Goal: Task Accomplishment & Management: Manage account settings

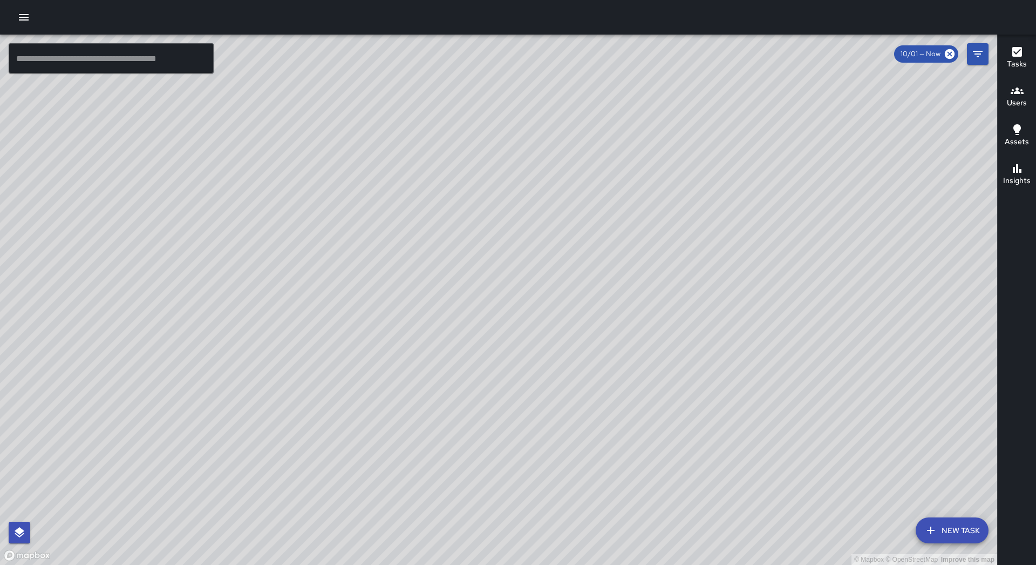
click at [22, 22] on icon "button" at bounding box center [23, 17] width 13 height 13
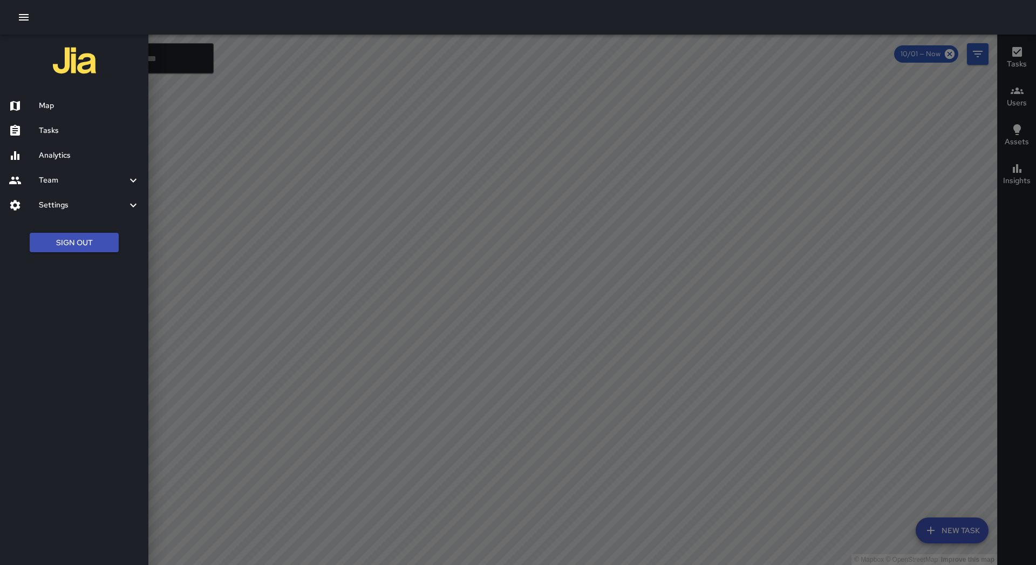
click at [55, 124] on div "Tasks" at bounding box center [74, 130] width 148 height 25
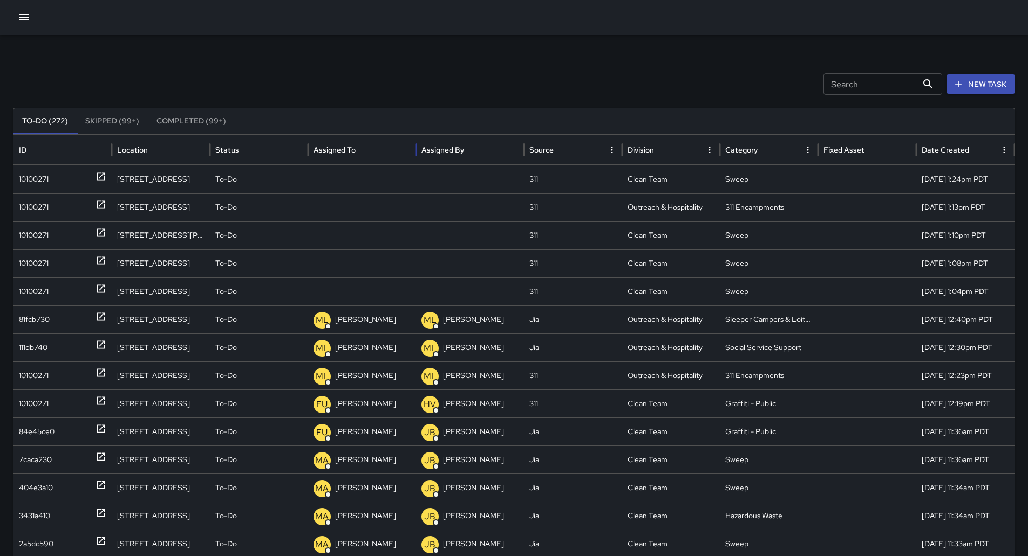
click at [351, 144] on div "Assigned To" at bounding box center [362, 150] width 97 height 30
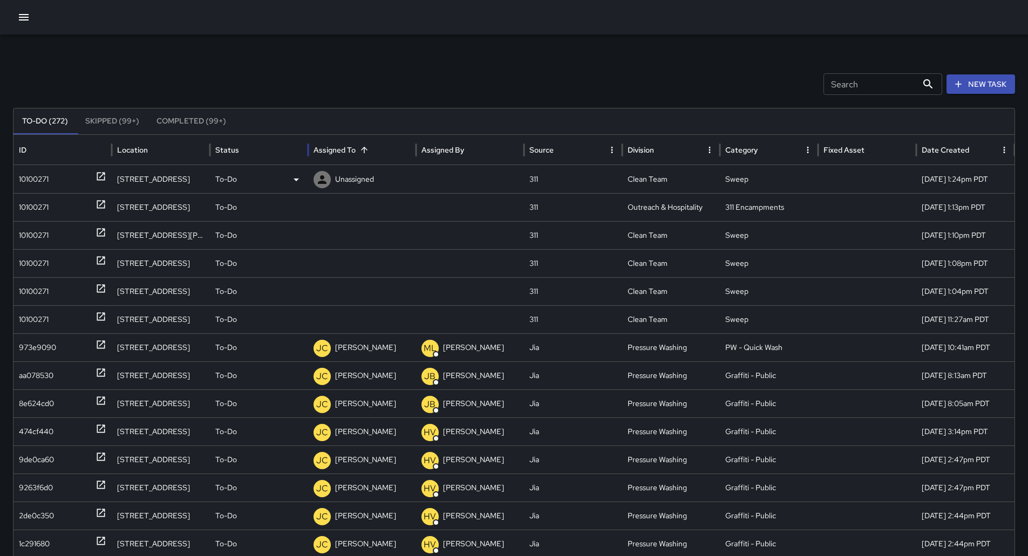
click at [27, 178] on div "10100271" at bounding box center [34, 180] width 30 height 28
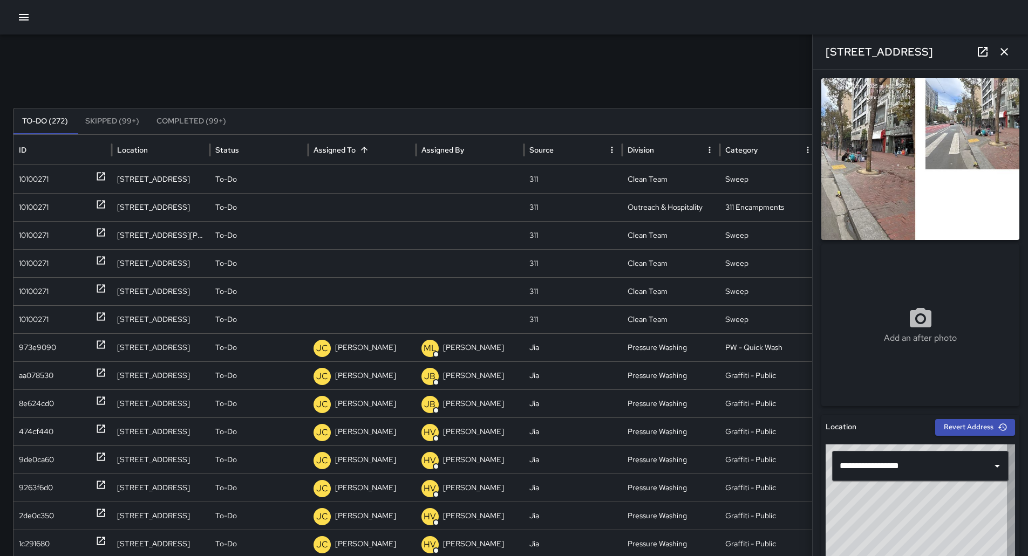
type input "**********"
click at [388, 187] on div "Unassigned" at bounding box center [362, 180] width 97 height 28
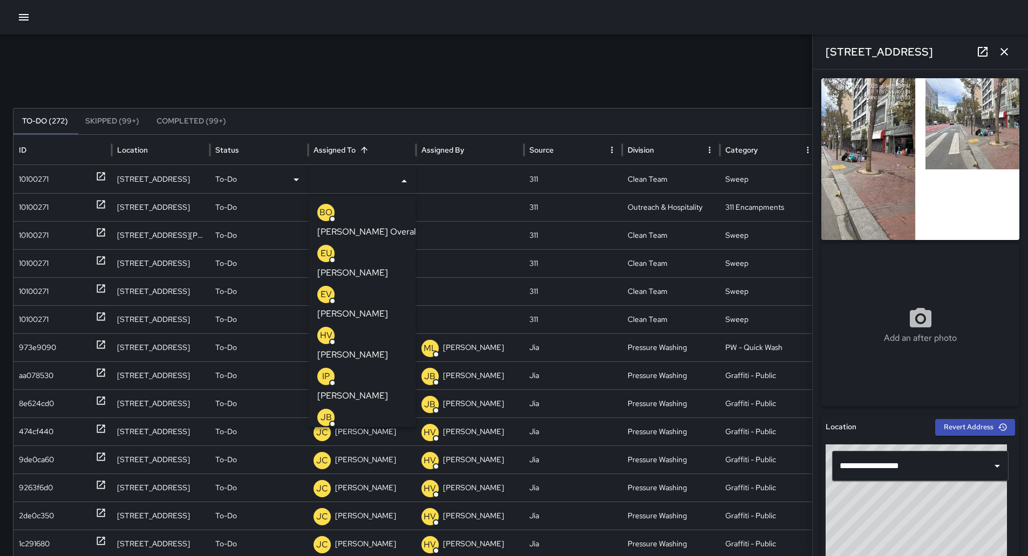
scroll to position [108, 0]
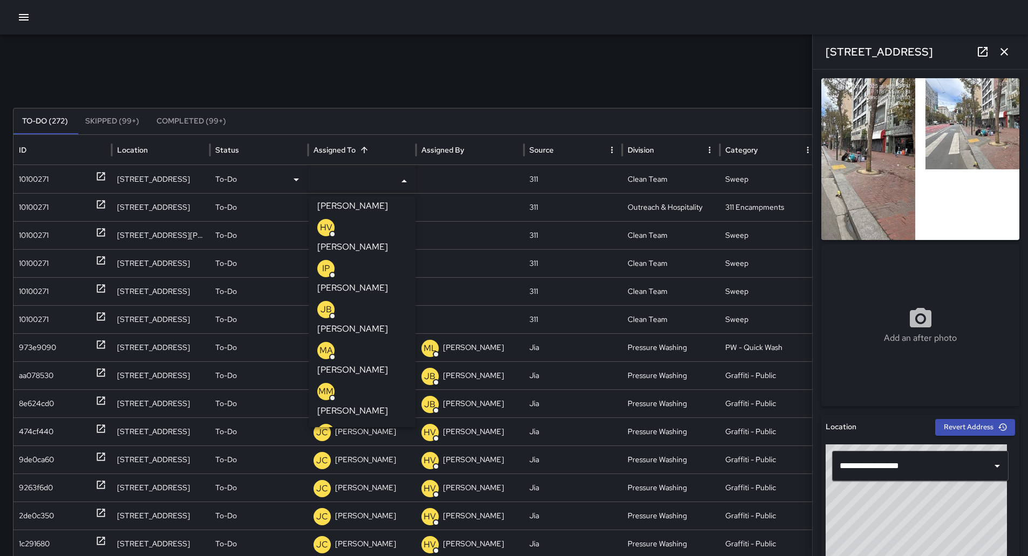
click at [383, 487] on p "[PERSON_NAME]" at bounding box center [352, 493] width 71 height 13
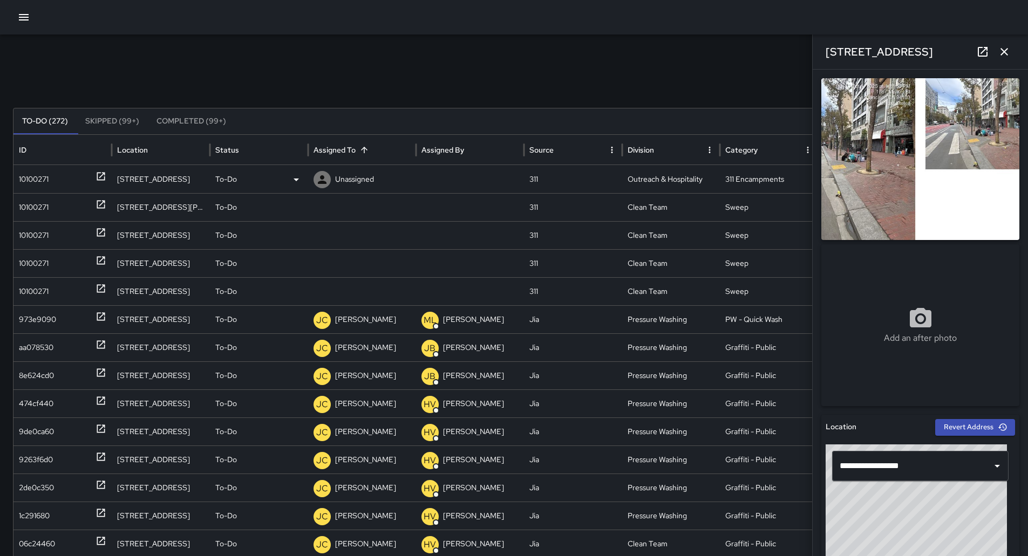
click at [32, 174] on div "10100271" at bounding box center [34, 180] width 30 height 28
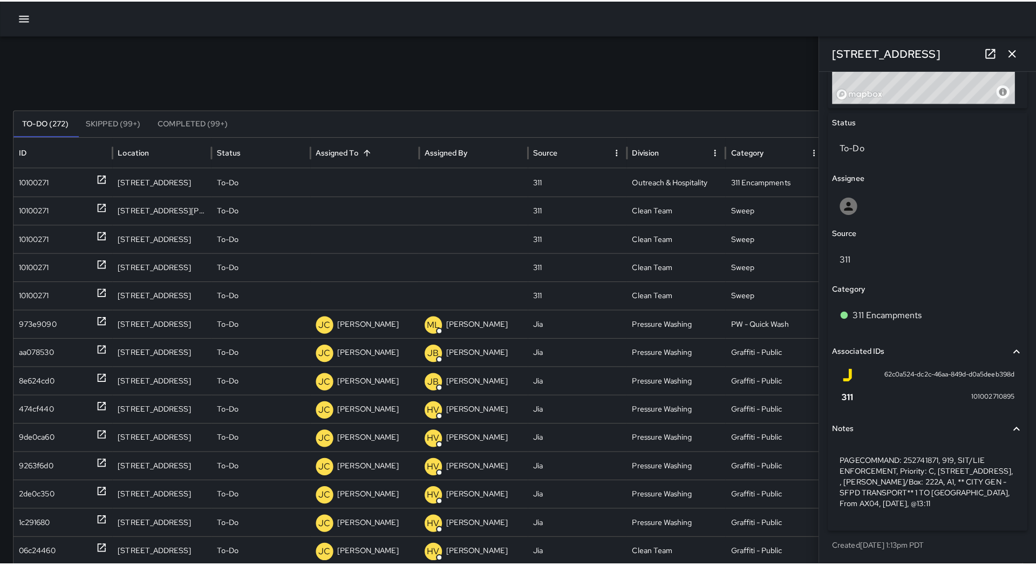
scroll to position [479, 0]
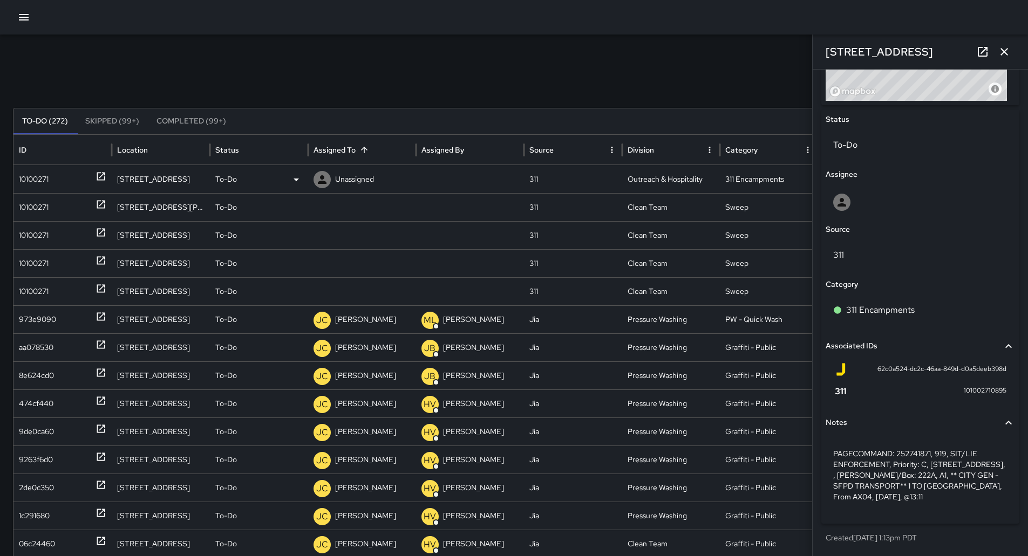
click at [274, 184] on div "To-Do" at bounding box center [258, 180] width 87 height 28
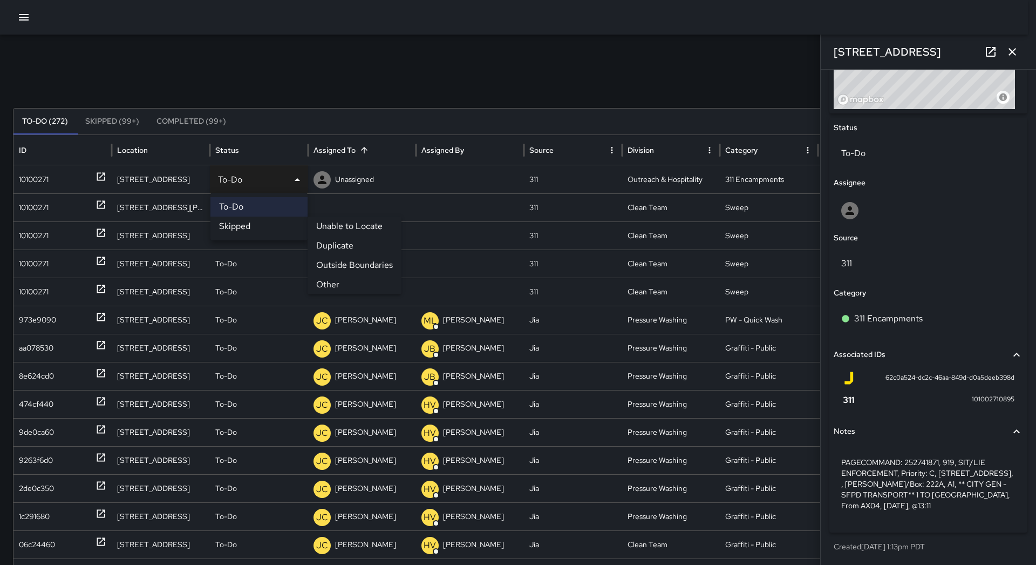
click at [277, 232] on li "Skipped" at bounding box center [258, 225] width 97 height 19
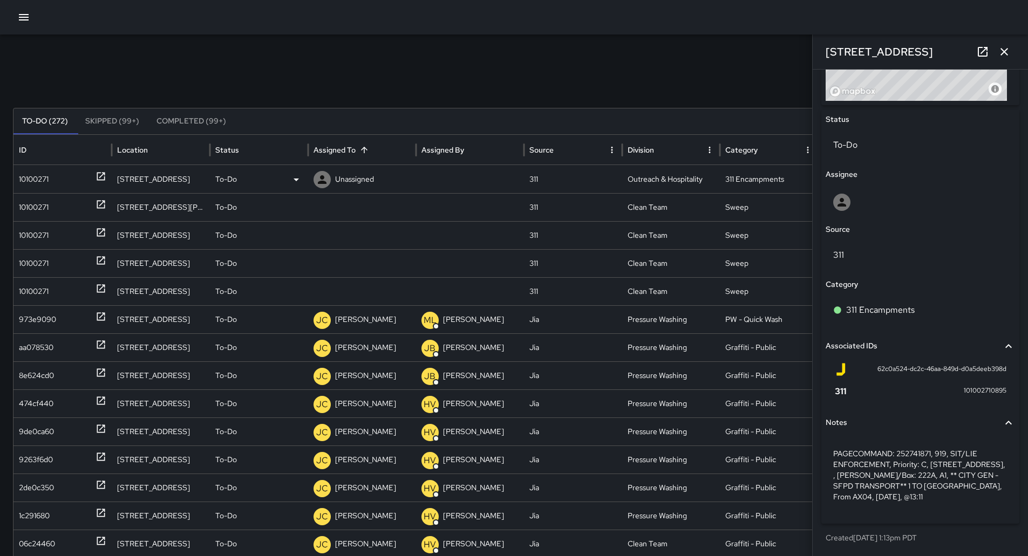
click at [51, 174] on div "10100271" at bounding box center [62, 180] width 87 height 28
click at [0, 0] on icon at bounding box center [0, 0] width 0 height 0
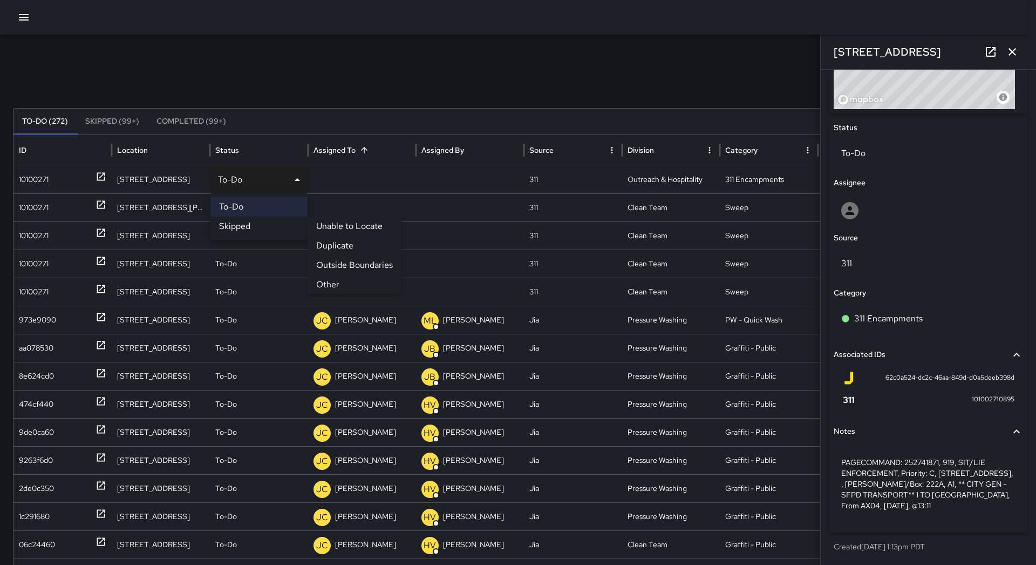
click at [365, 278] on li "Other" at bounding box center [355, 284] width 94 height 19
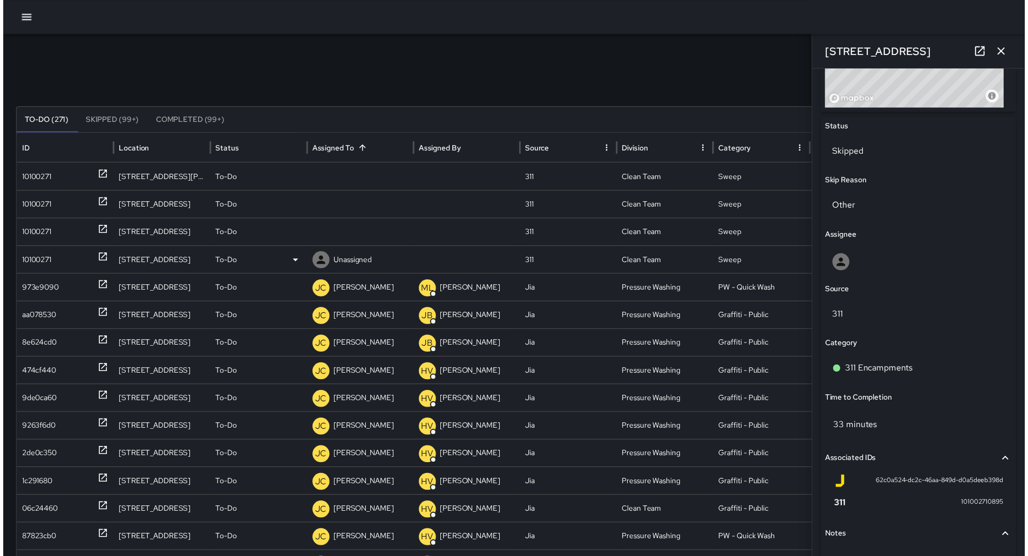
scroll to position [479, 0]
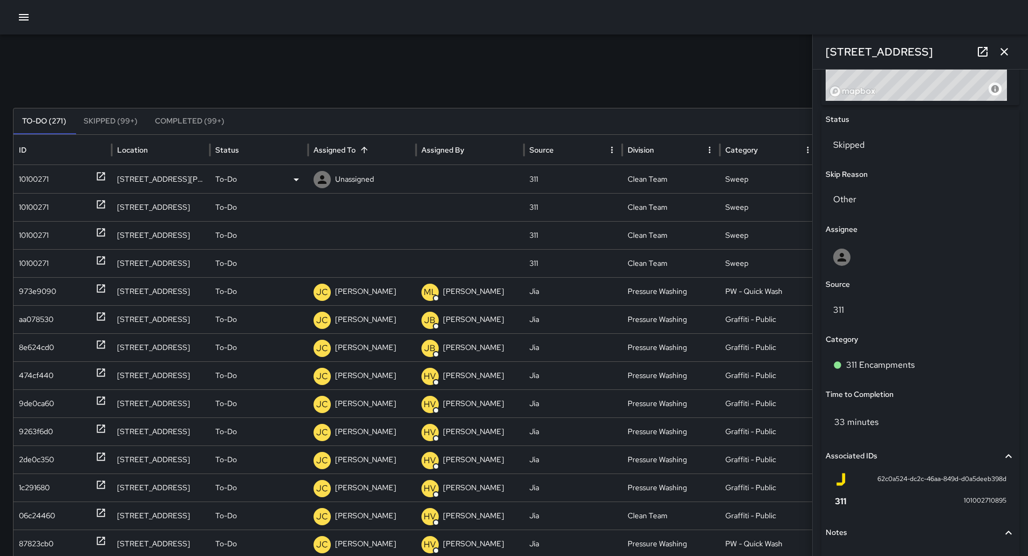
click at [51, 170] on div "10100271" at bounding box center [62, 180] width 87 height 28
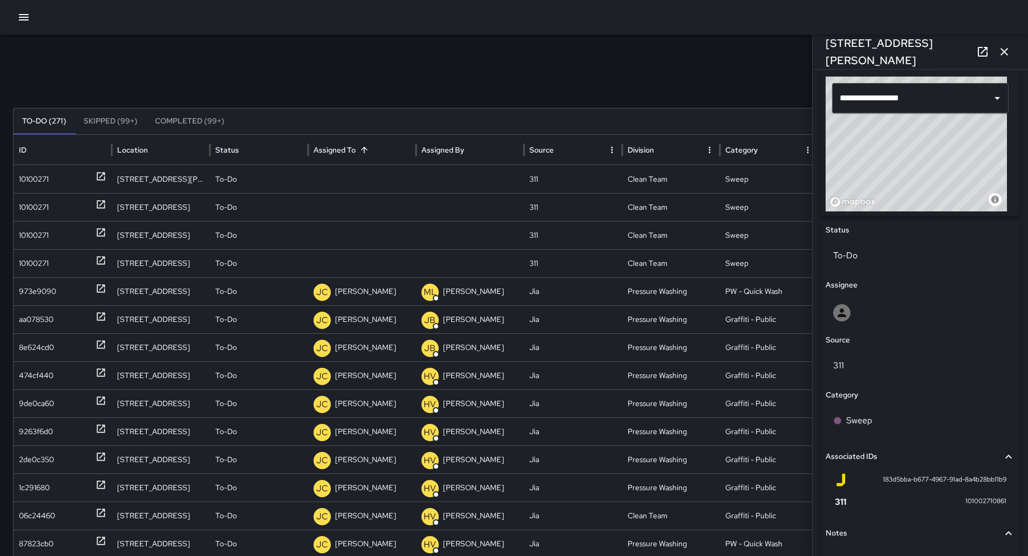
scroll to position [436, 0]
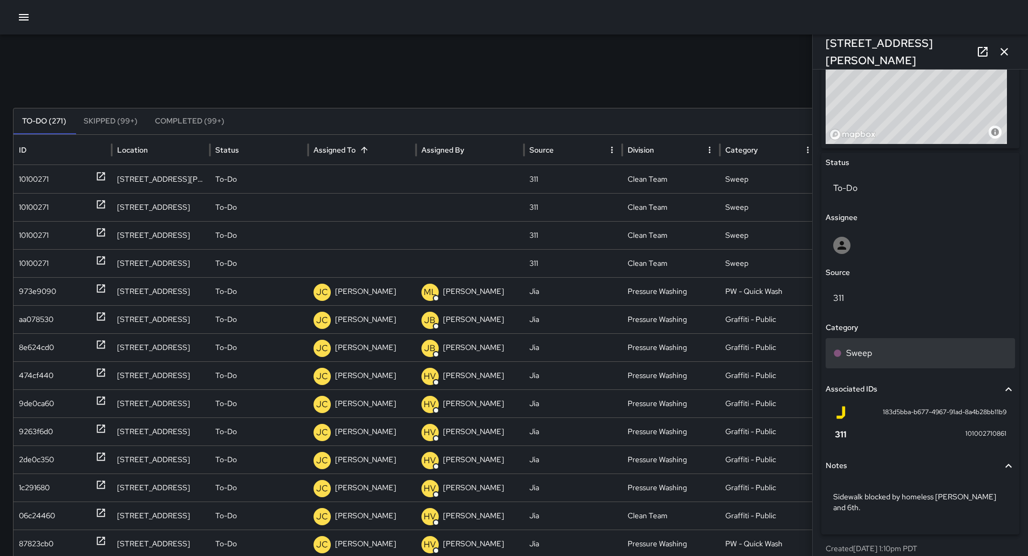
click at [890, 352] on div "Sweep" at bounding box center [920, 353] width 174 height 13
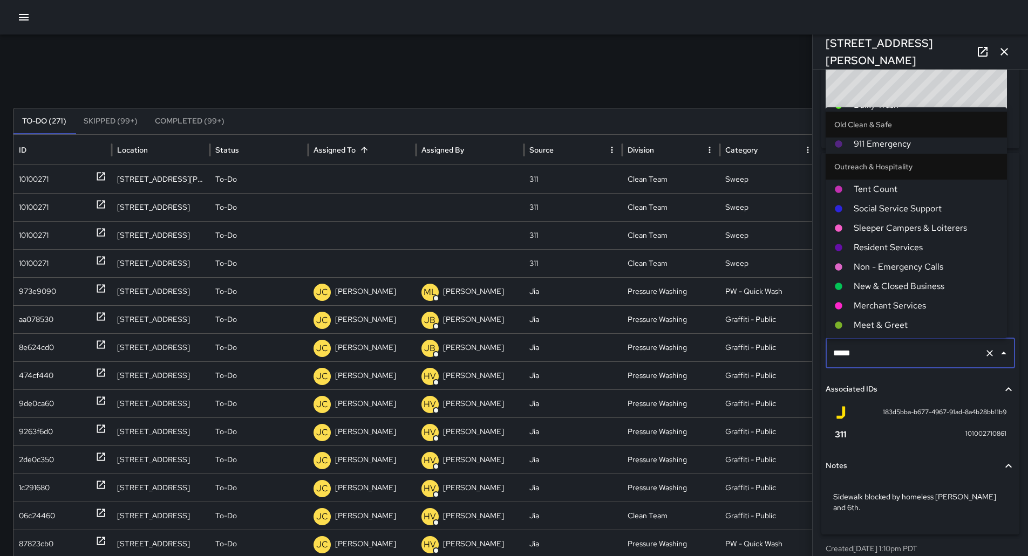
scroll to position [618, 0]
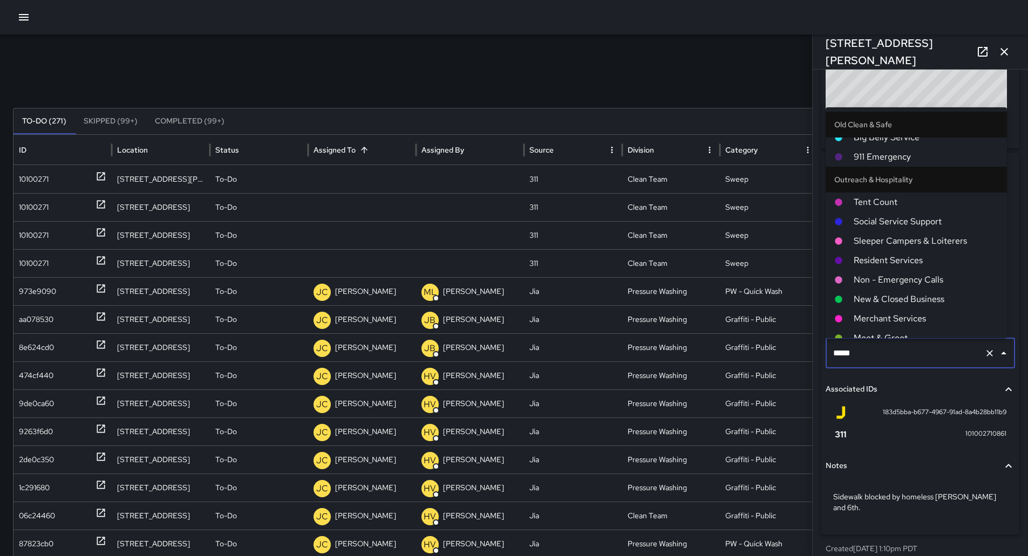
click at [919, 239] on span "Sleeper Campers & Loiterers" at bounding box center [926, 241] width 145 height 13
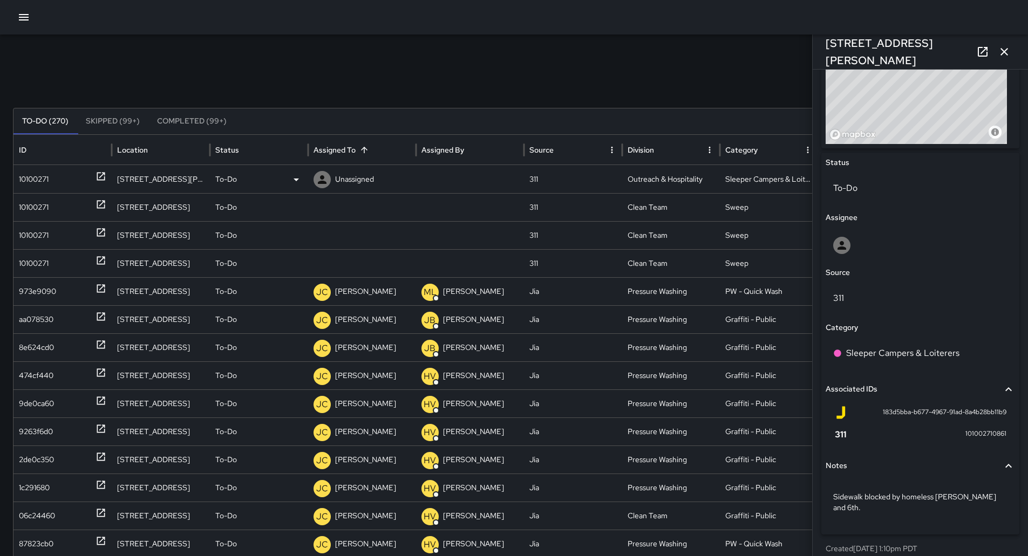
click at [362, 182] on p "Unassigned" at bounding box center [354, 180] width 39 height 28
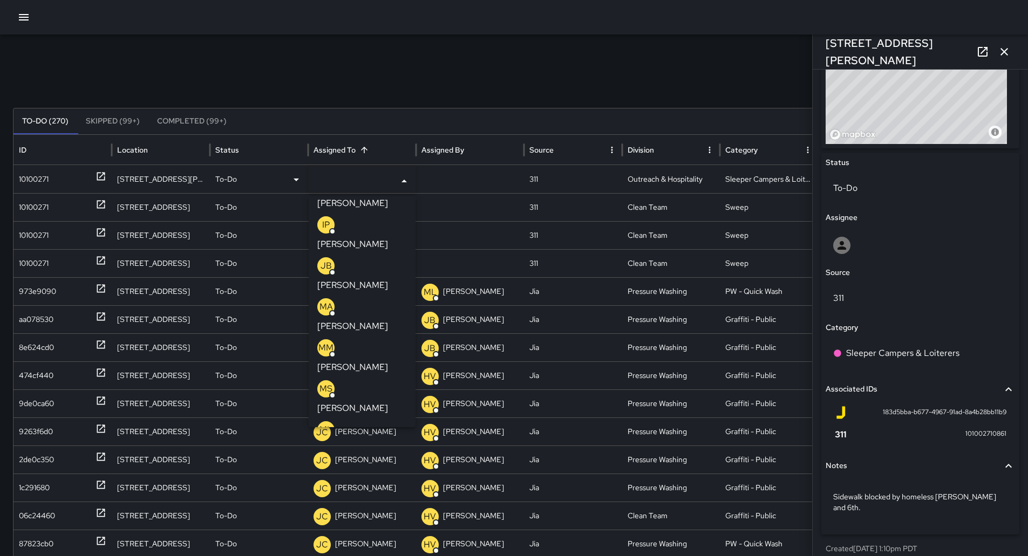
scroll to position [162, 0]
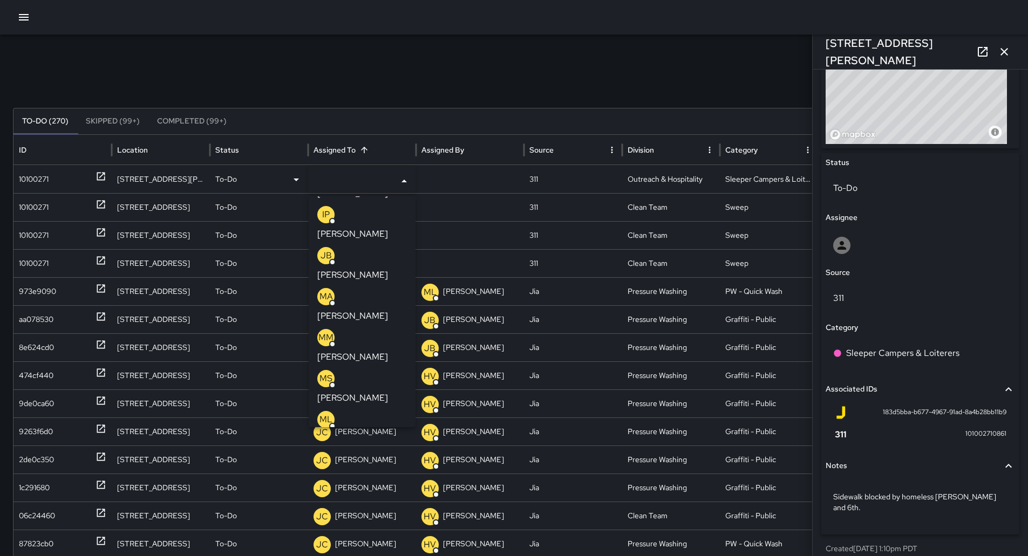
click at [373, 433] on p "[PERSON_NAME]" at bounding box center [352, 439] width 71 height 13
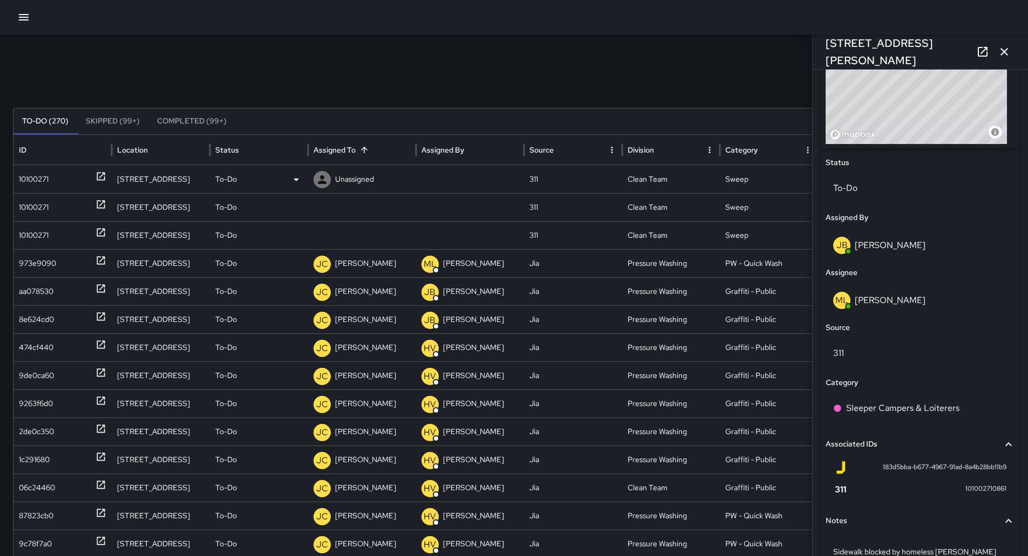
click at [49, 178] on div "10100271" at bounding box center [34, 180] width 30 height 28
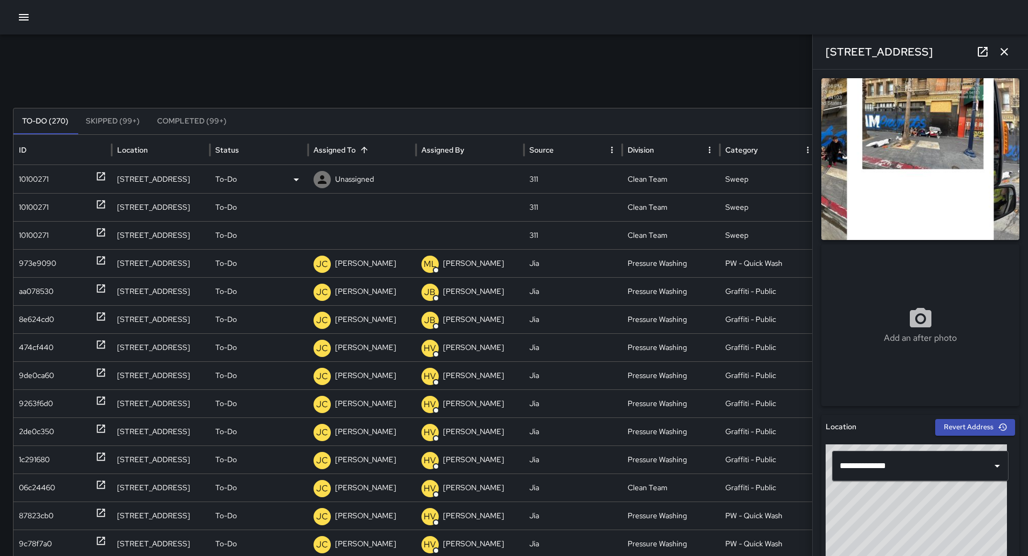
click at [31, 170] on div "10100271" at bounding box center [34, 180] width 30 height 28
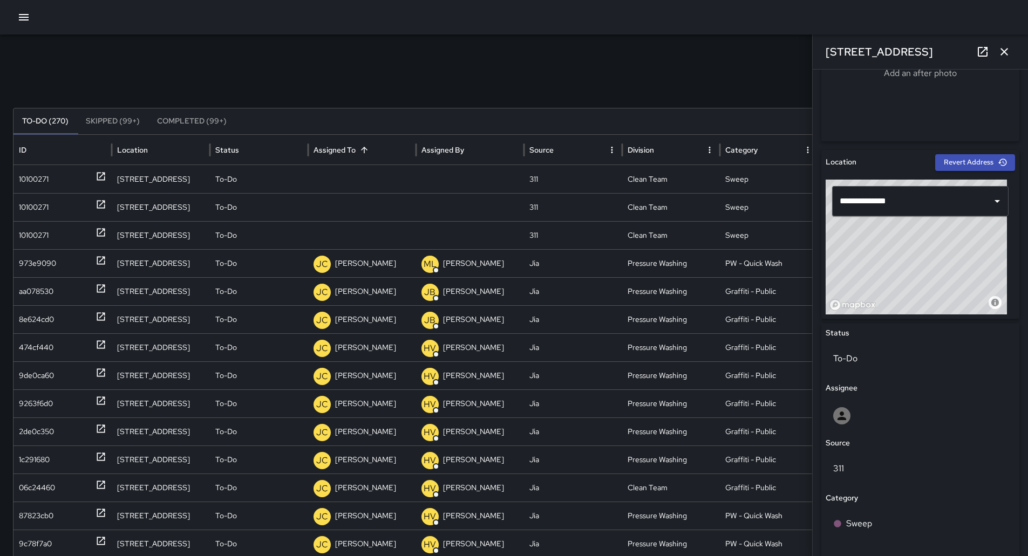
scroll to position [436, 0]
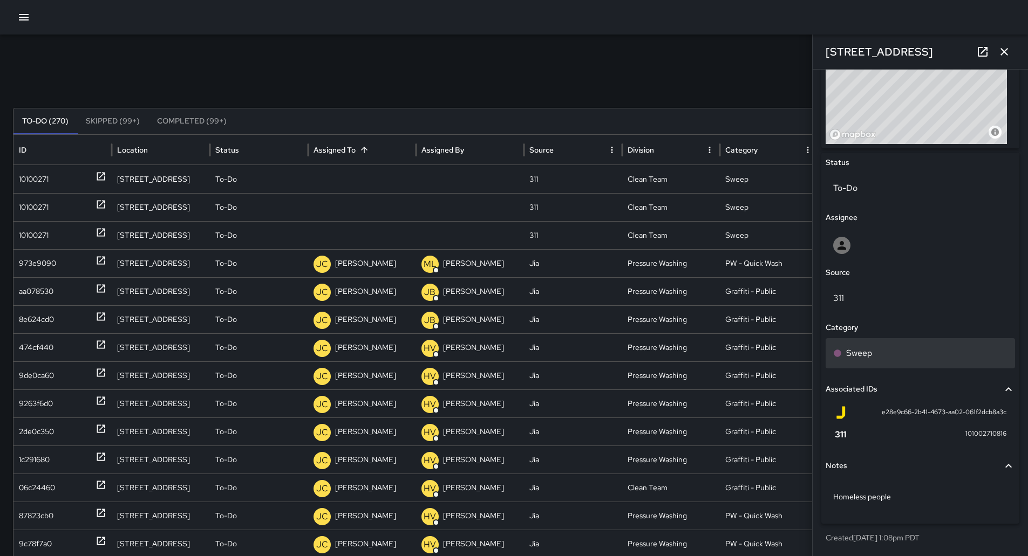
click at [856, 354] on p "Sweep" at bounding box center [859, 353] width 26 height 13
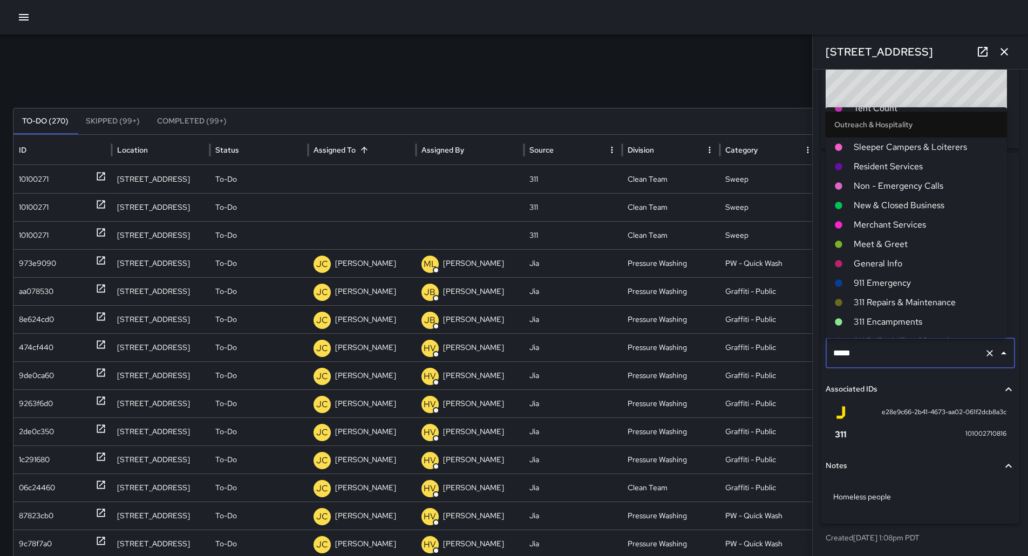
scroll to position [702, 0]
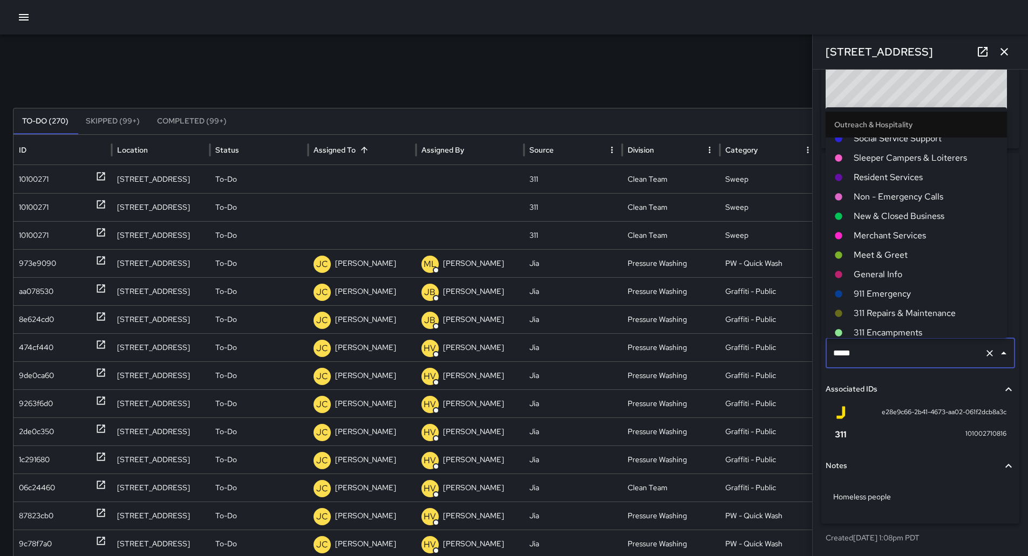
click at [885, 159] on span "Sleeper Campers & Loiterers" at bounding box center [926, 158] width 145 height 13
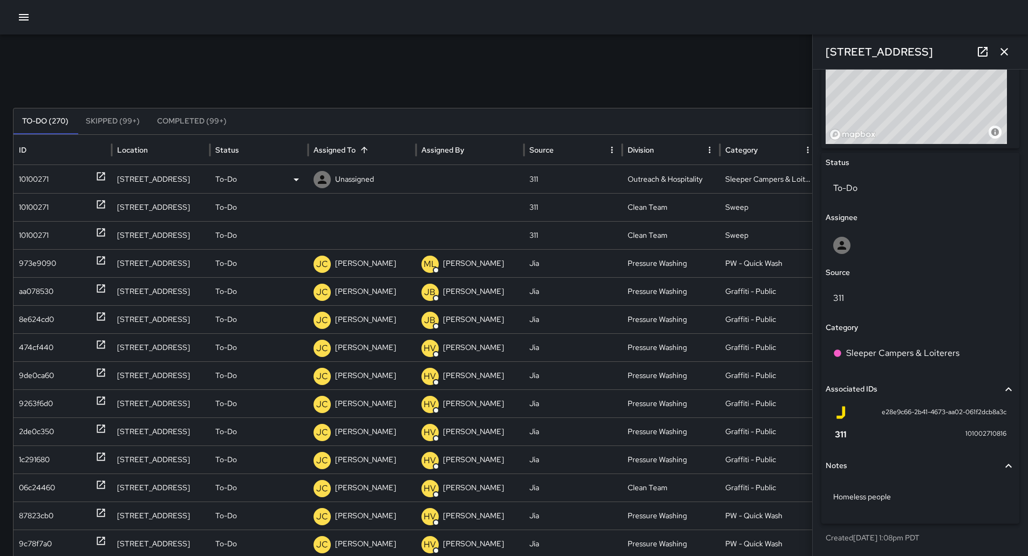
click at [355, 169] on p "Unassigned" at bounding box center [354, 180] width 39 height 28
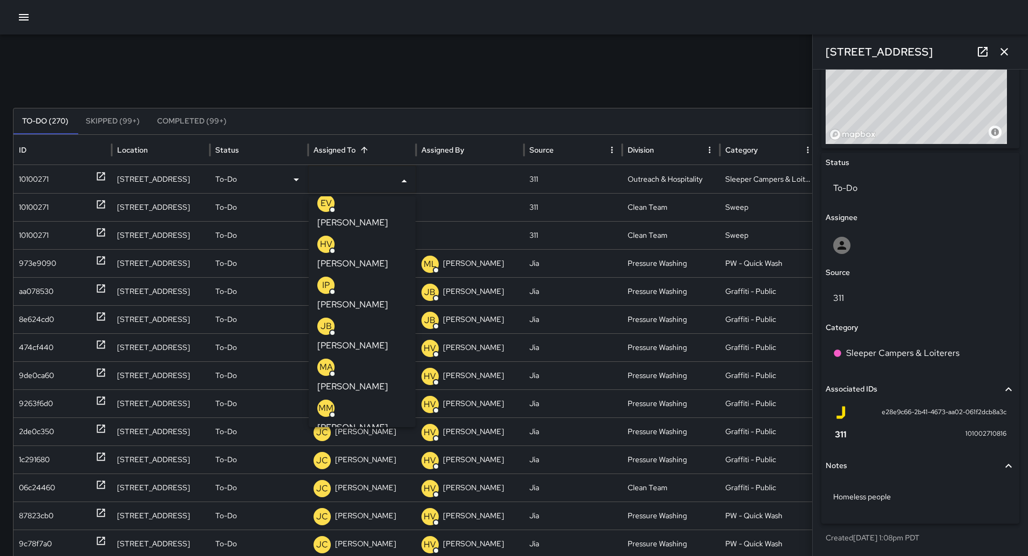
scroll to position [108, 0]
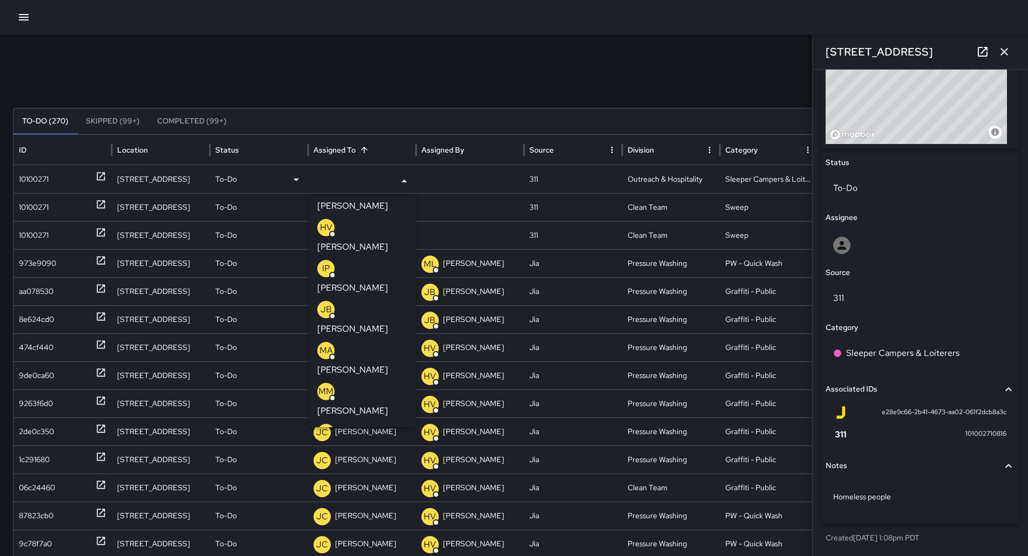
click at [368, 465] on div "ML [PERSON_NAME]" at bounding box center [362, 482] width 90 height 35
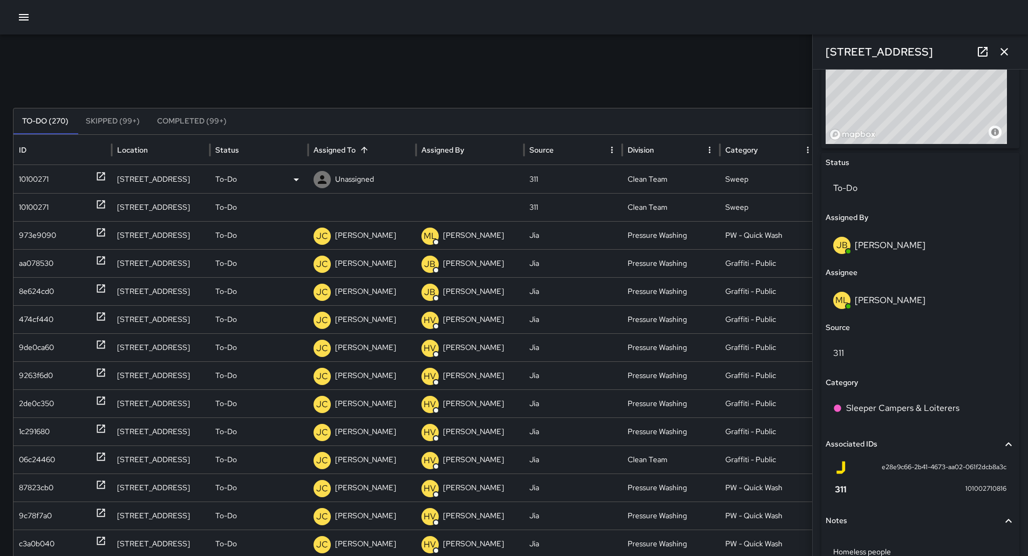
click at [39, 188] on div "10100271" at bounding box center [34, 180] width 30 height 28
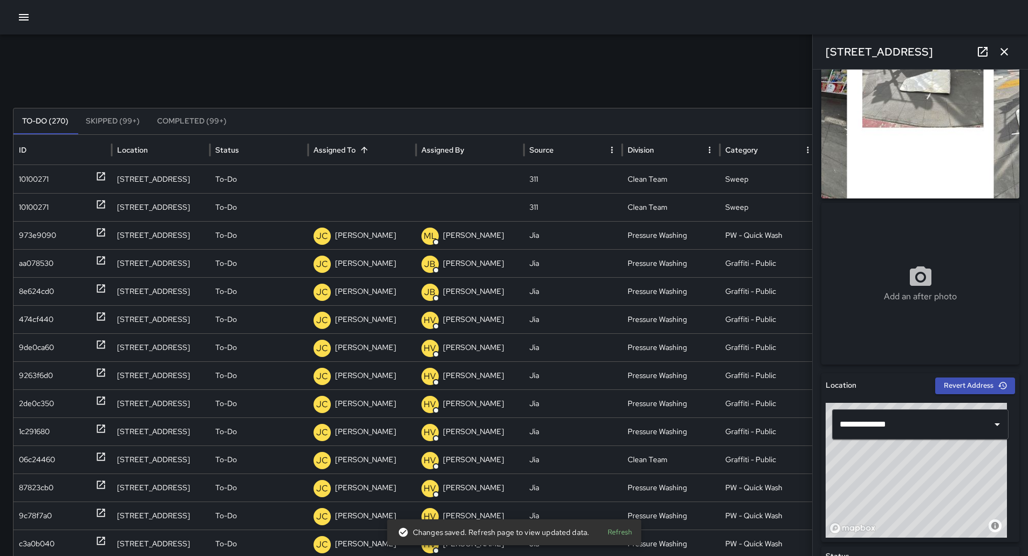
scroll to position [0, 0]
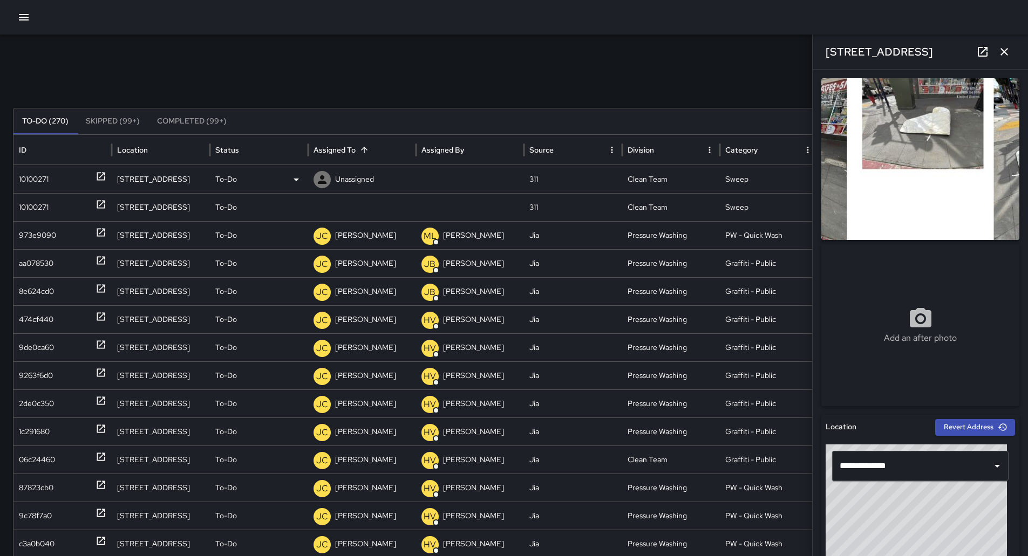
click at [38, 169] on div "10100271" at bounding box center [34, 180] width 30 height 28
click at [40, 200] on div "10100271" at bounding box center [34, 208] width 30 height 28
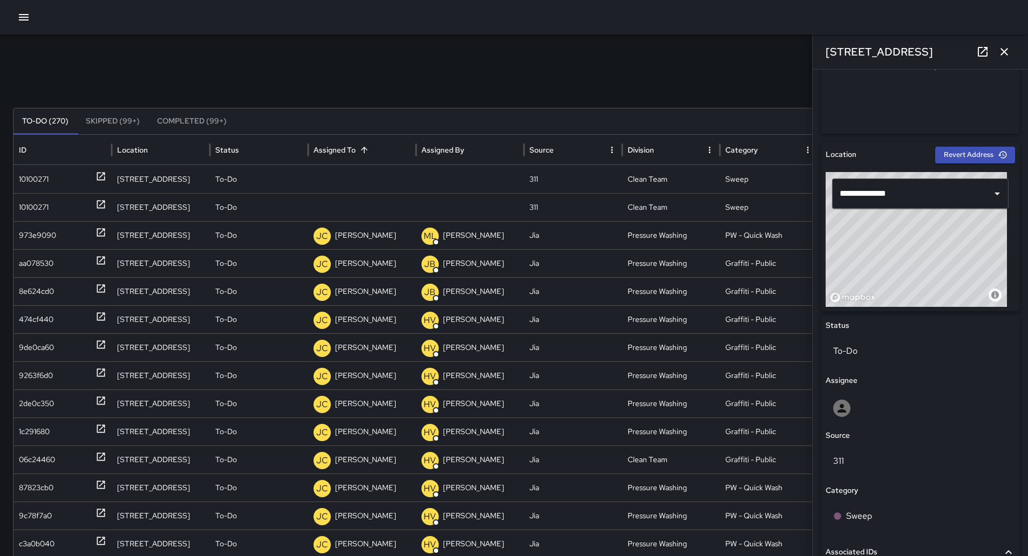
scroll to position [54, 0]
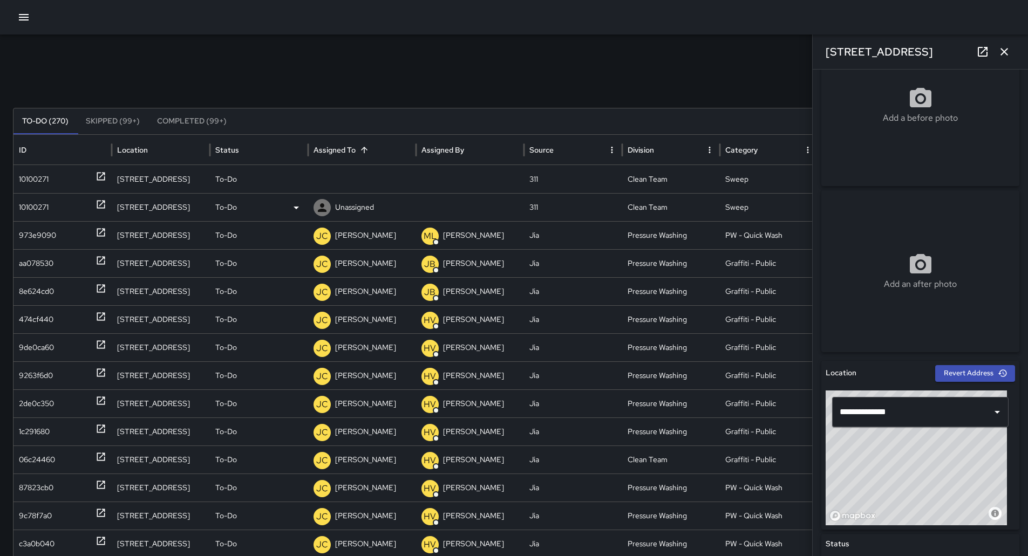
click at [358, 216] on p "Unassigned" at bounding box center [354, 208] width 39 height 28
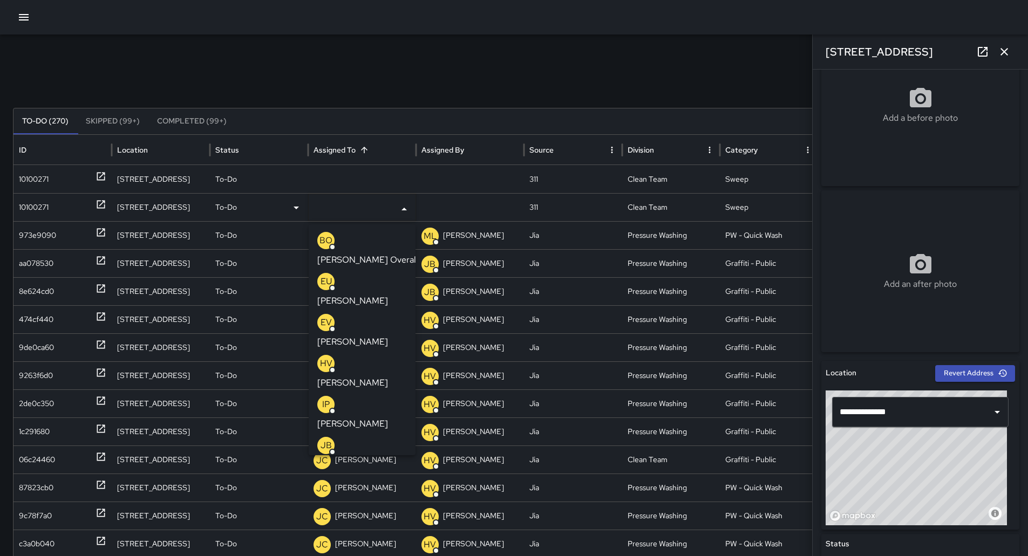
click at [375, 500] on p "[PERSON_NAME]" at bounding box center [352, 506] width 71 height 13
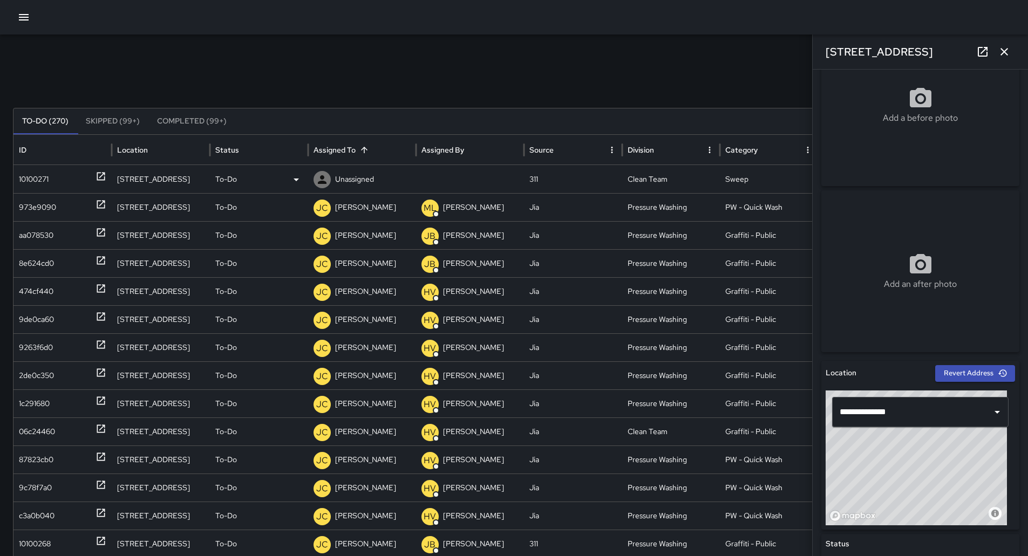
click at [71, 181] on div "10100271" at bounding box center [62, 180] width 87 height 28
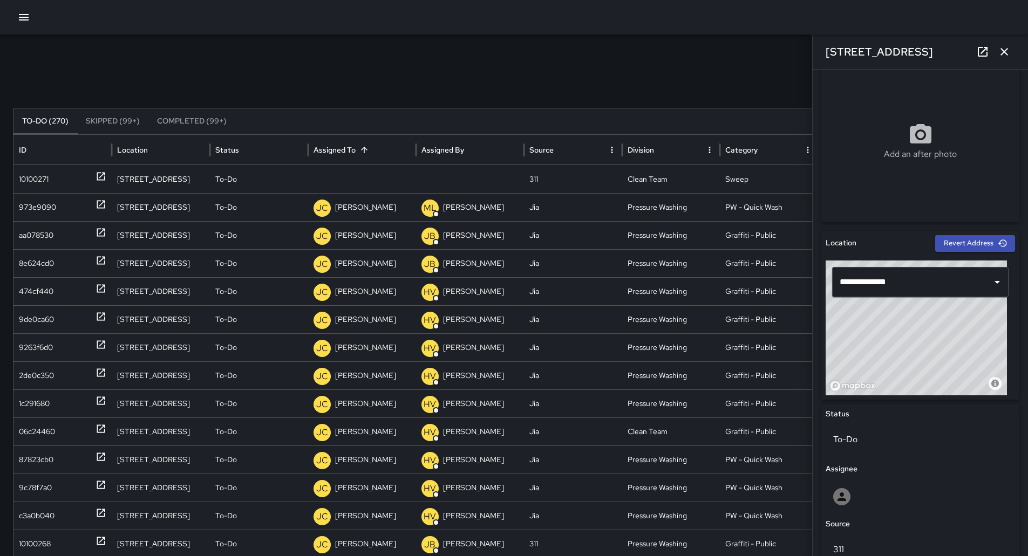
scroll to position [0, 0]
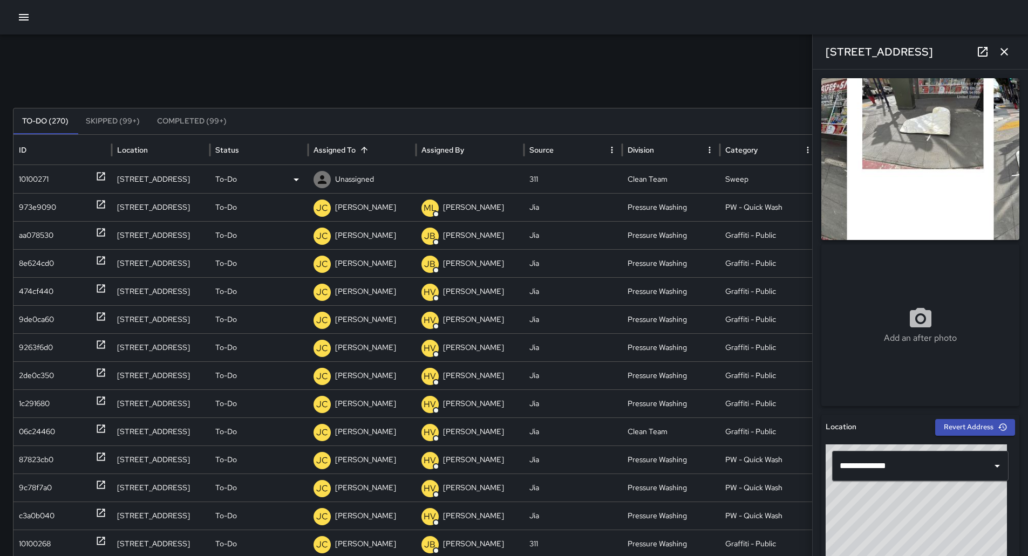
click at [258, 177] on div "To-Do" at bounding box center [258, 180] width 87 height 28
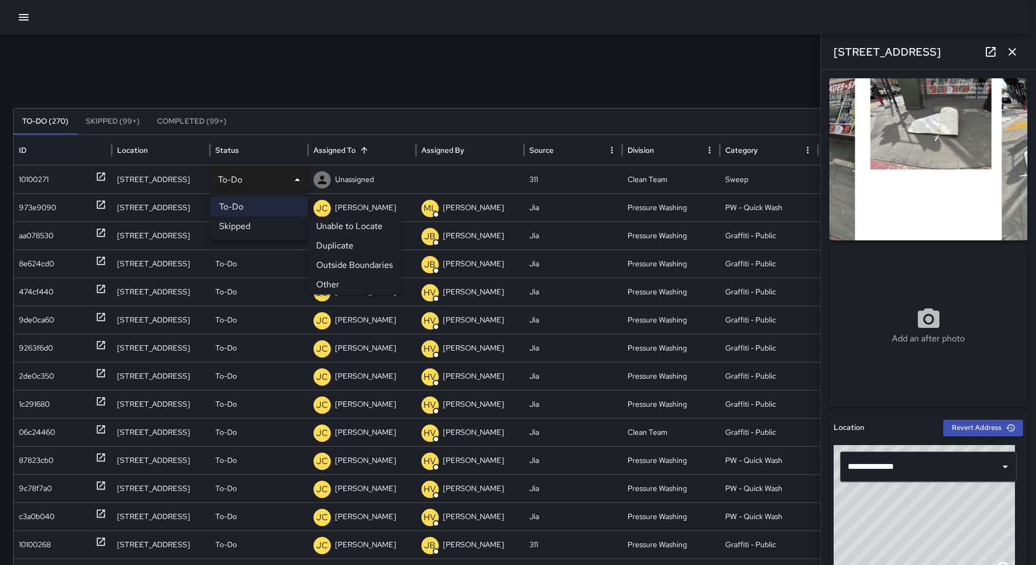
click at [336, 279] on li "Other" at bounding box center [355, 284] width 94 height 19
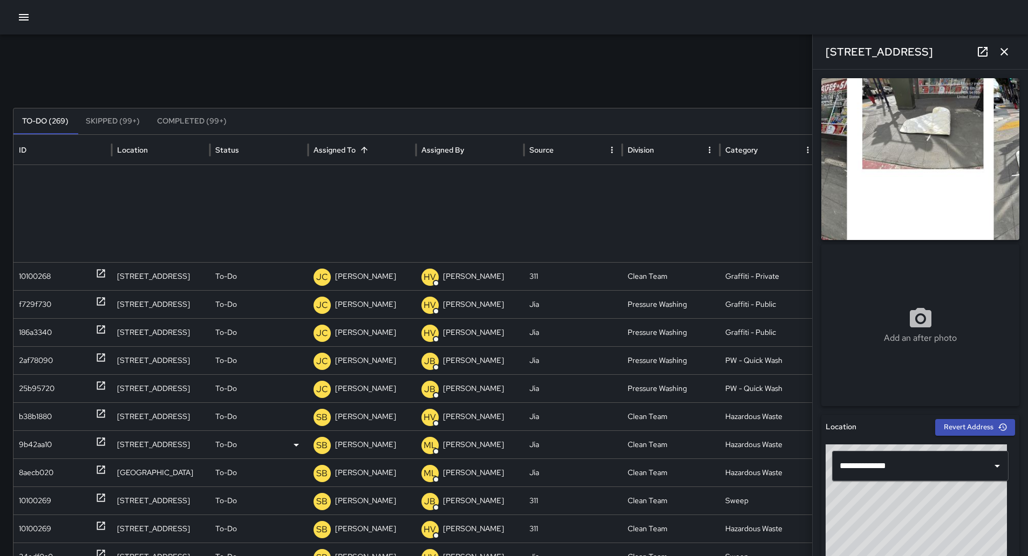
scroll to position [554, 0]
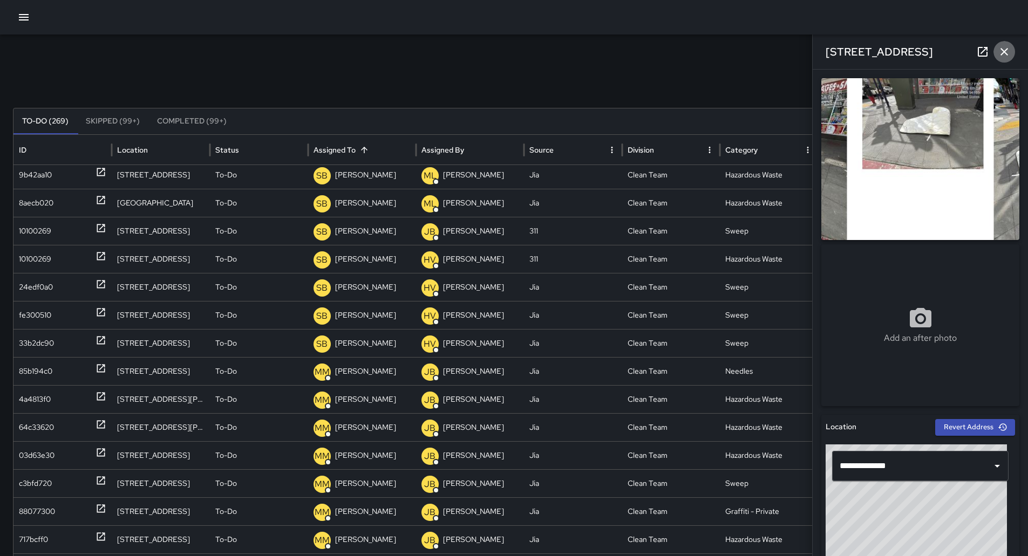
click at [1003, 42] on button "button" at bounding box center [1005, 52] width 22 height 22
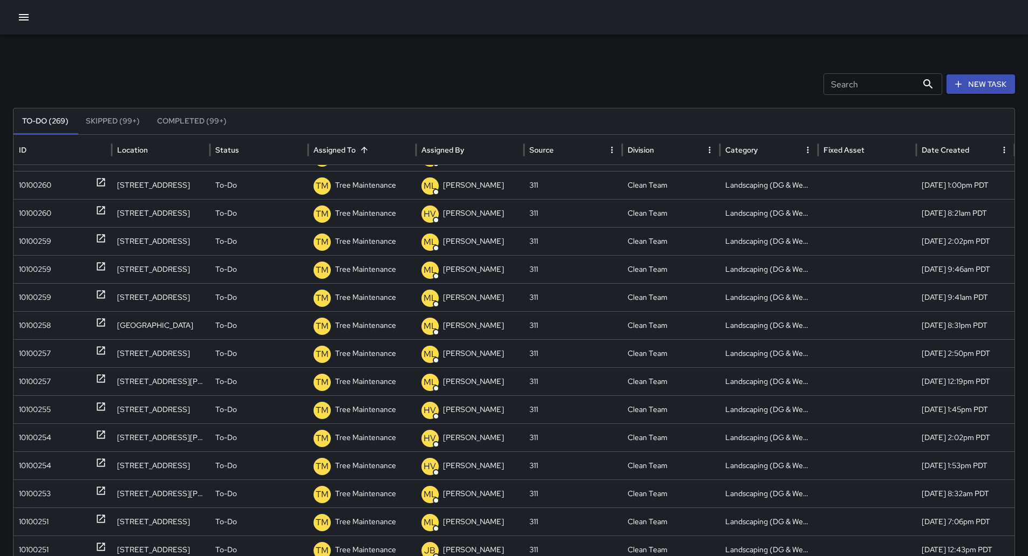
scroll to position [91, 0]
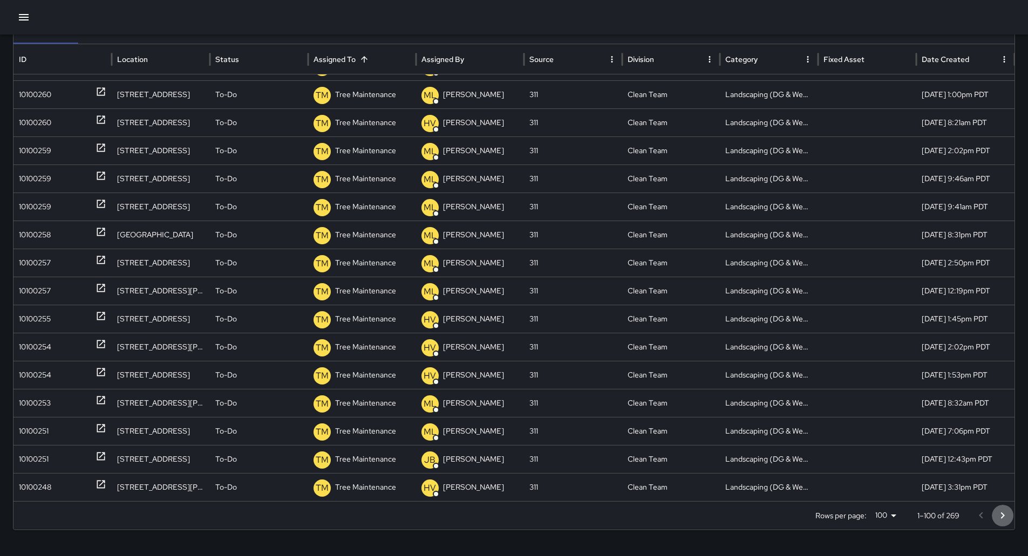
click at [1009, 512] on icon "Go to next page" at bounding box center [1002, 515] width 13 height 13
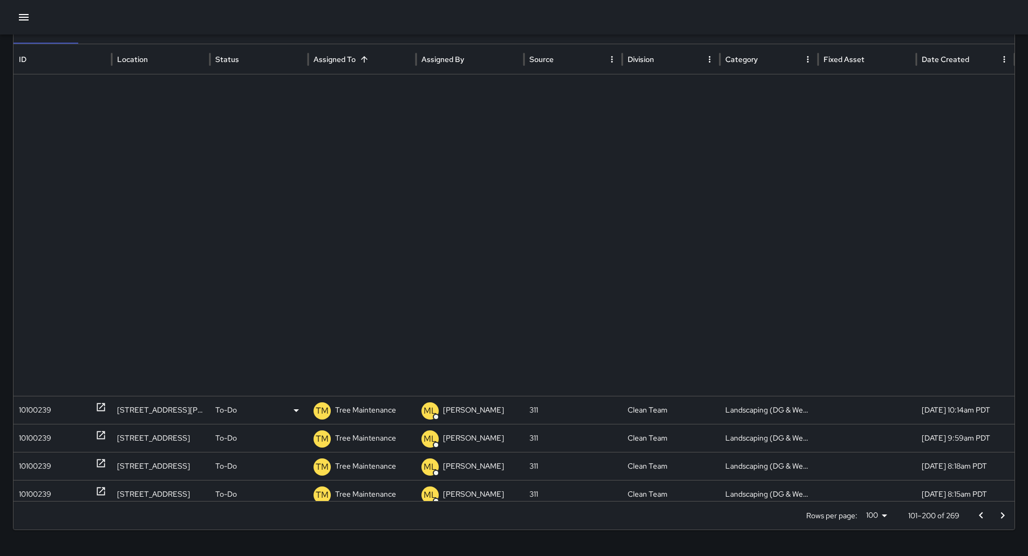
scroll to position [0, 0]
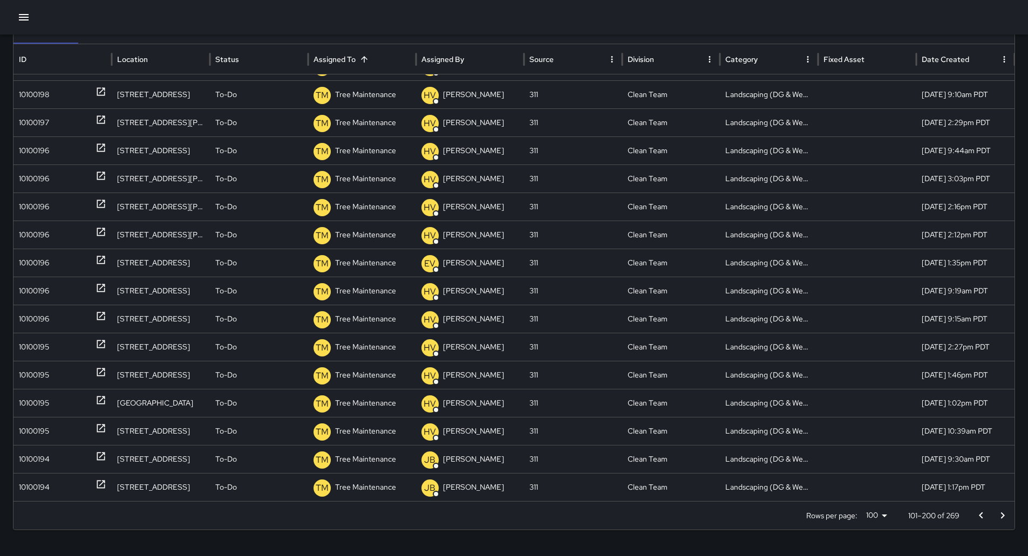
click at [1007, 516] on icon "Go to next page" at bounding box center [1002, 515] width 13 height 13
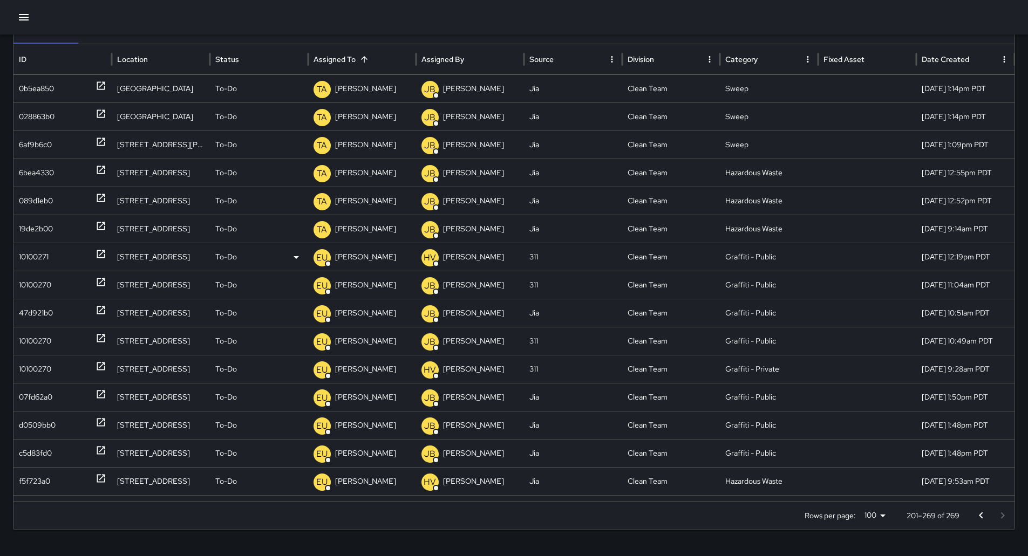
click at [42, 253] on div "10100271" at bounding box center [34, 257] width 30 height 28
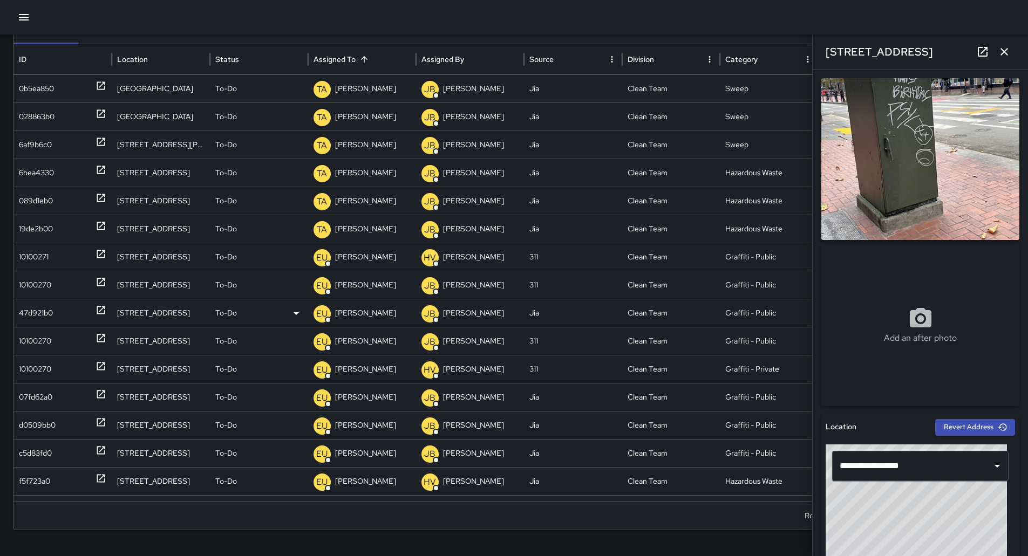
click at [50, 315] on div "47d921b0" at bounding box center [36, 314] width 34 height 28
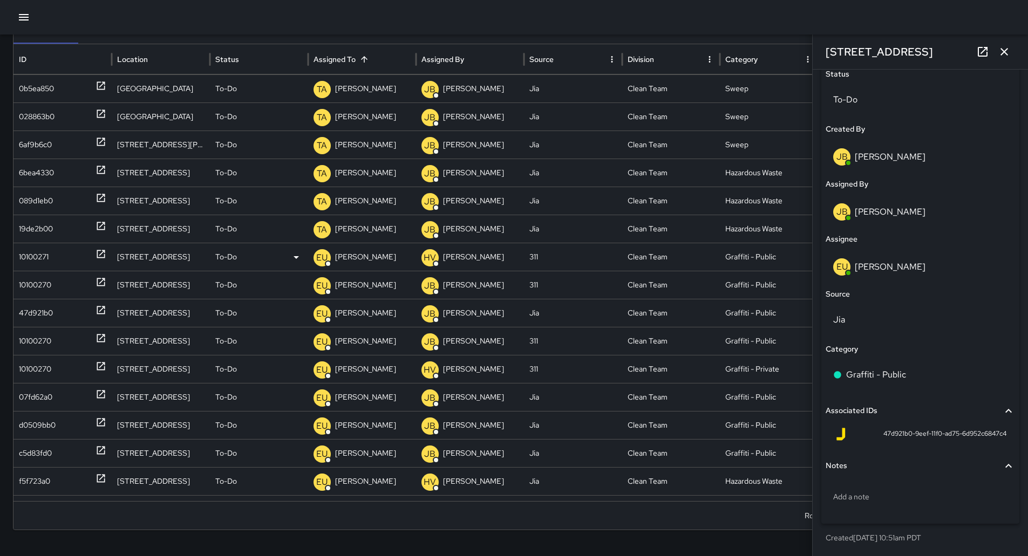
click at [47, 259] on div "10100271" at bounding box center [34, 257] width 30 height 28
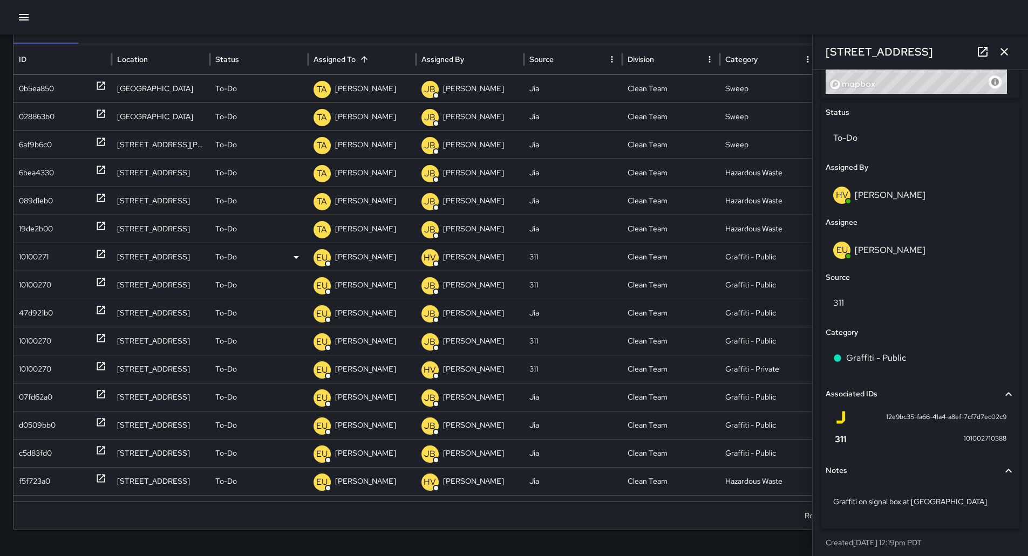
click at [43, 251] on div "10100271" at bounding box center [34, 257] width 30 height 28
click at [281, 254] on div "To-Do" at bounding box center [258, 257] width 87 height 28
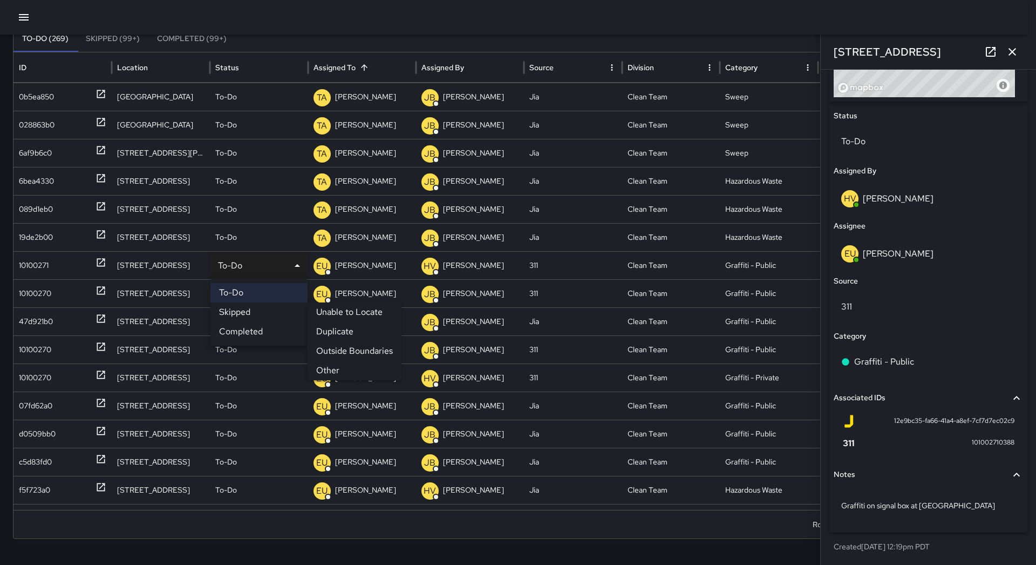
click at [343, 329] on li "Duplicate" at bounding box center [355, 331] width 94 height 19
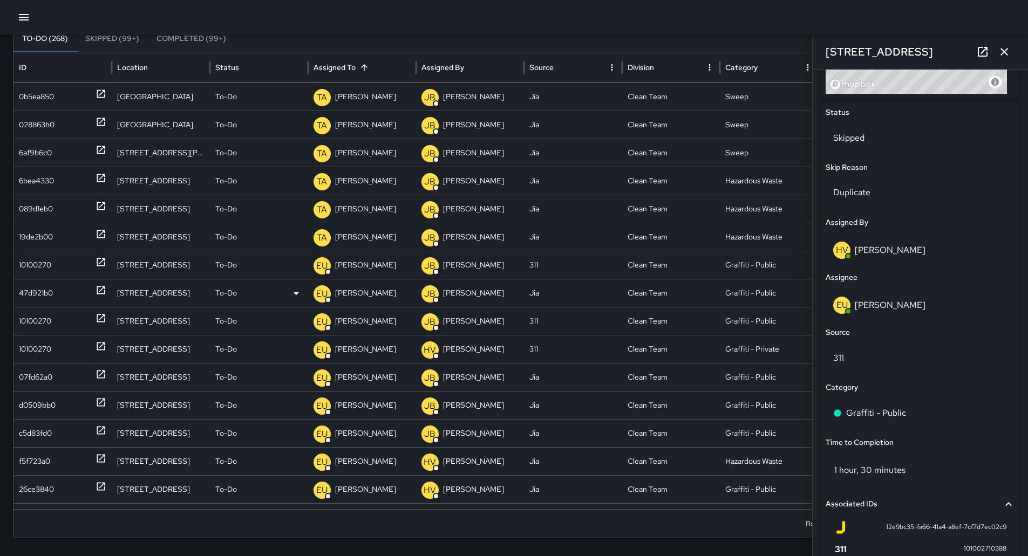
click at [35, 301] on div "47d921b0" at bounding box center [36, 294] width 34 height 28
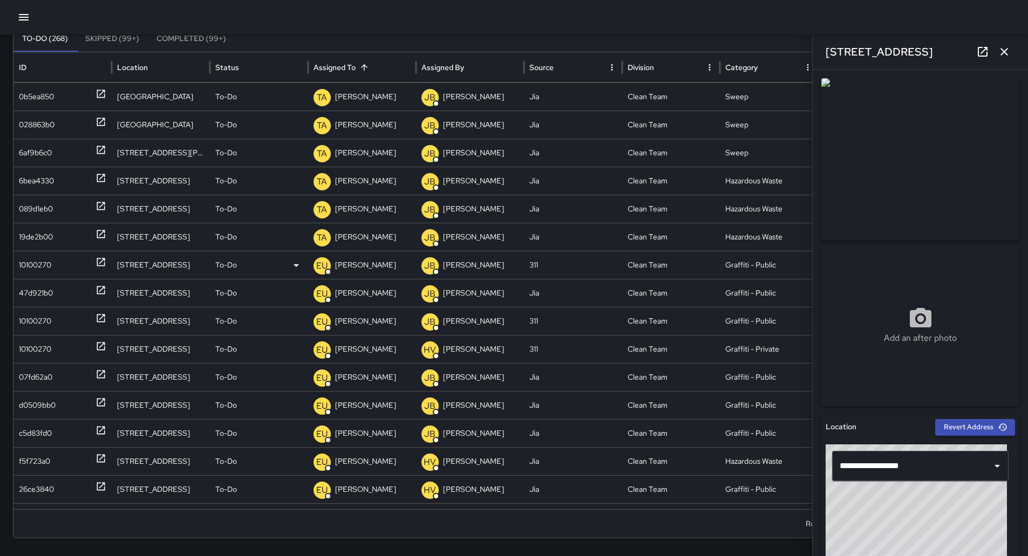
click at [41, 271] on div "10100270" at bounding box center [35, 265] width 32 height 28
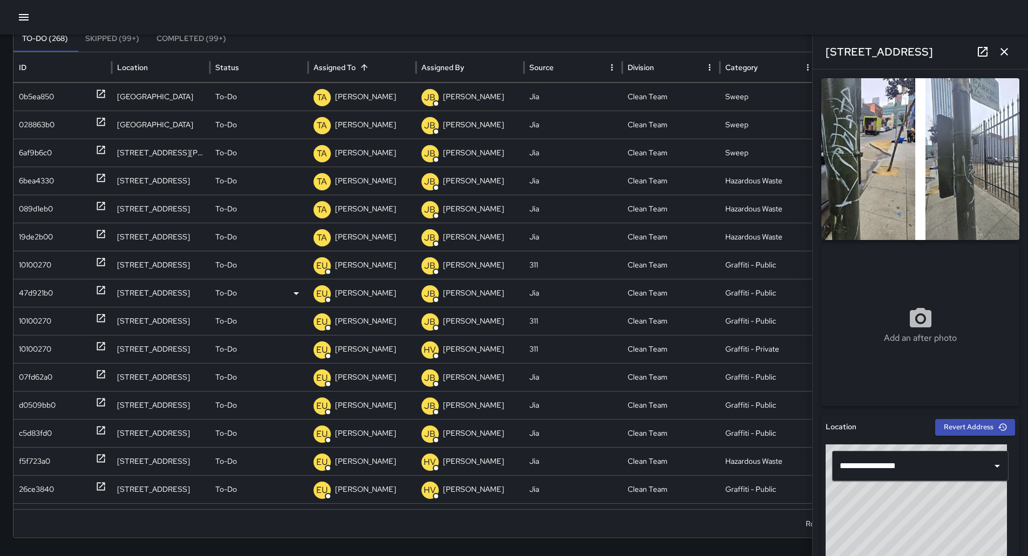
click at [40, 302] on div "47d921b0" at bounding box center [36, 294] width 34 height 28
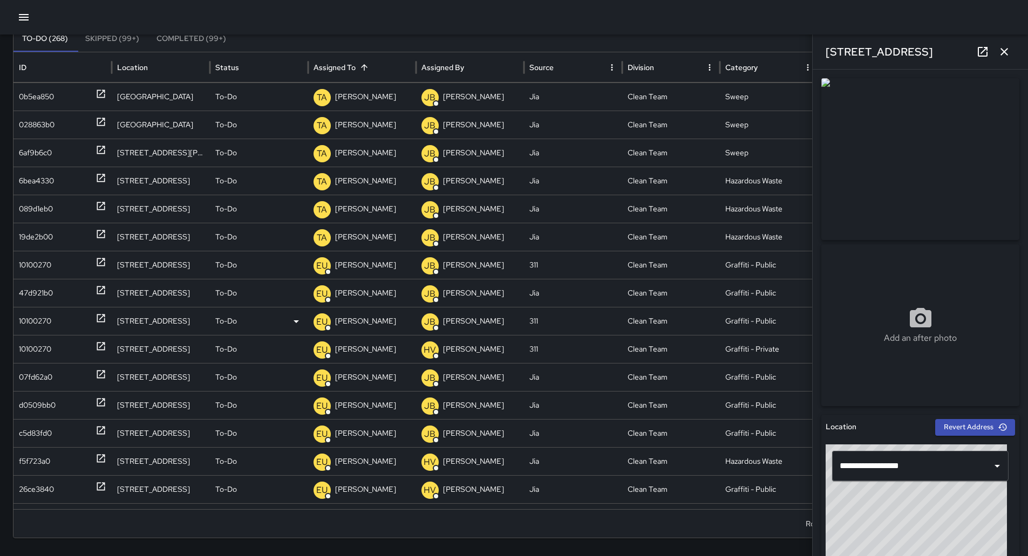
click at [40, 328] on div "10100270" at bounding box center [35, 322] width 32 height 28
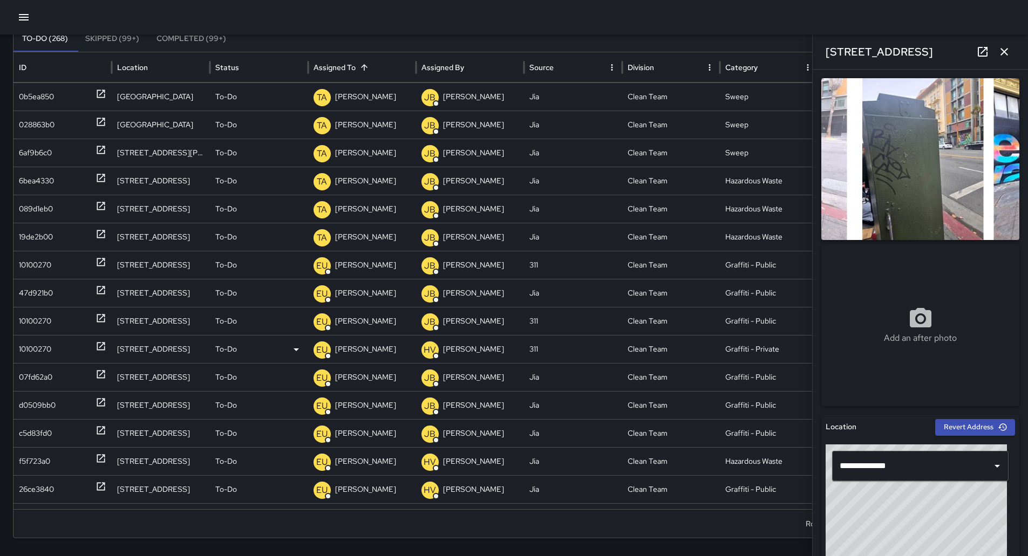
click at [49, 351] on div "10100270" at bounding box center [35, 350] width 32 height 28
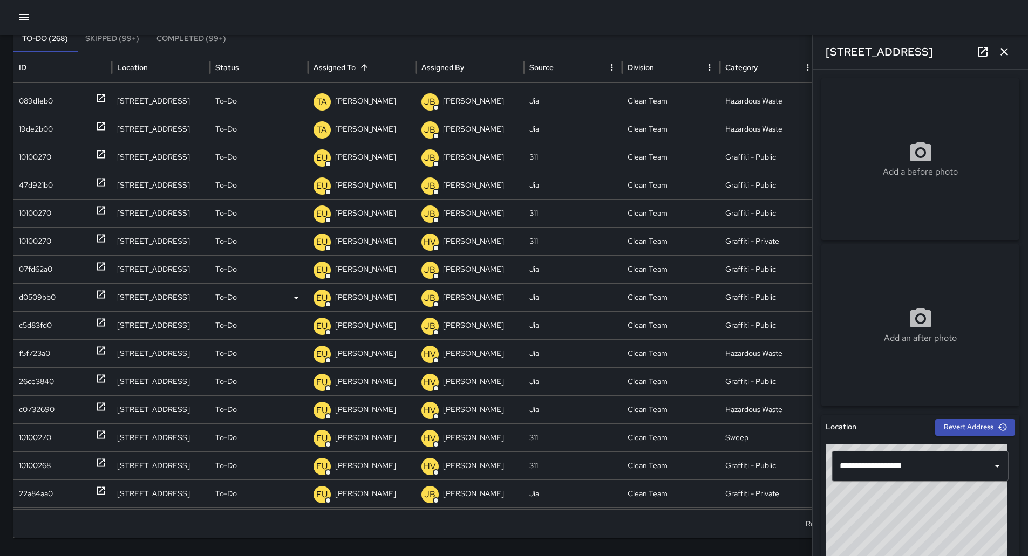
click at [56, 301] on div "d0509bb0" at bounding box center [37, 298] width 37 height 28
click at [49, 328] on div "c5d83fd0" at bounding box center [35, 326] width 33 height 28
click at [49, 307] on div "d0509bb0" at bounding box center [37, 298] width 37 height 28
click at [46, 274] on div "07fd62a0" at bounding box center [35, 270] width 33 height 28
drag, startPoint x: 46, startPoint y: 242, endPoint x: 49, endPoint y: 220, distance: 21.7
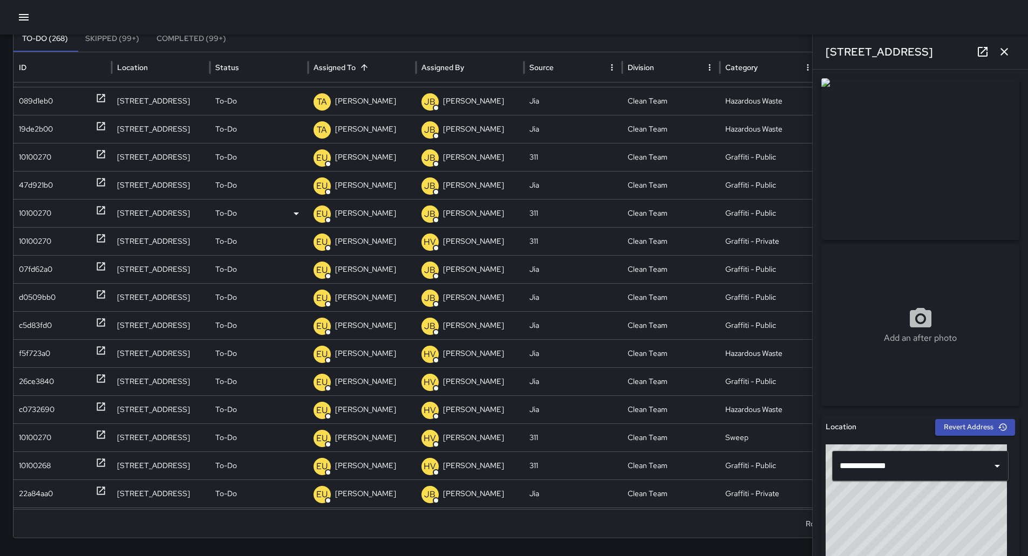
click at [46, 241] on div "10100270" at bounding box center [35, 242] width 32 height 28
click at [50, 215] on div "10100270" at bounding box center [35, 214] width 32 height 28
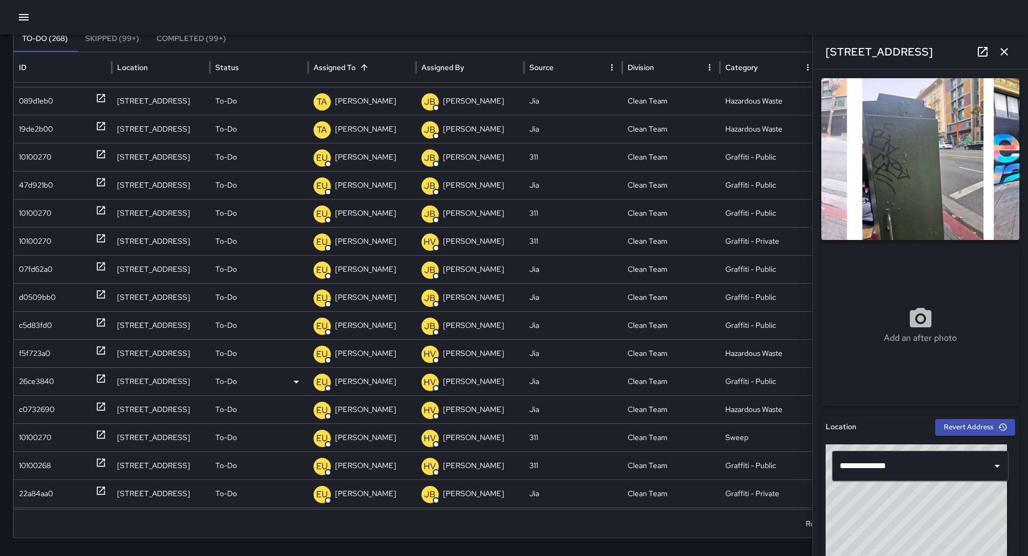
drag, startPoint x: 59, startPoint y: 389, endPoint x: 54, endPoint y: 386, distance: 5.6
click at [58, 390] on div "26ce3840" at bounding box center [62, 382] width 87 height 28
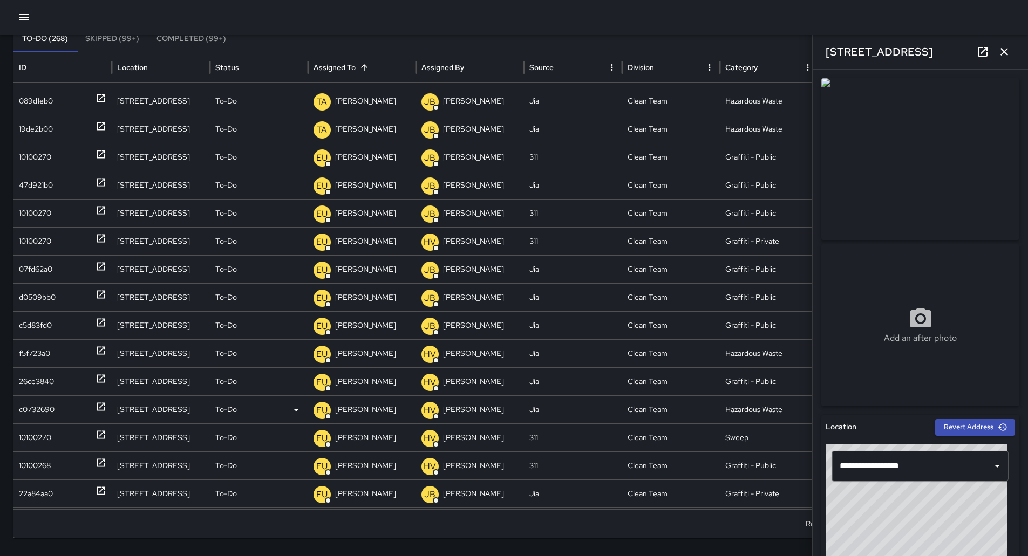
click at [43, 402] on div "c0732690" at bounding box center [37, 410] width 36 height 28
click at [48, 431] on div "10100270" at bounding box center [35, 438] width 32 height 28
click at [45, 406] on div "c0732690" at bounding box center [37, 410] width 36 height 28
click at [46, 408] on div "c0732690" at bounding box center [37, 410] width 36 height 28
click at [343, 401] on p "[PERSON_NAME]" at bounding box center [365, 410] width 61 height 28
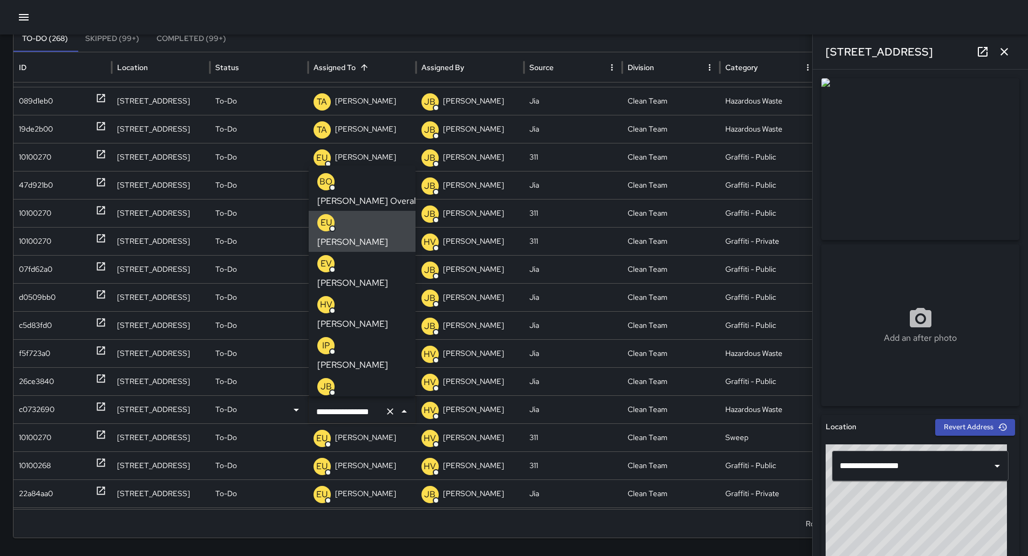
scroll to position [0, 6]
click at [360, 482] on p "[PERSON_NAME]" at bounding box center [352, 488] width 71 height 13
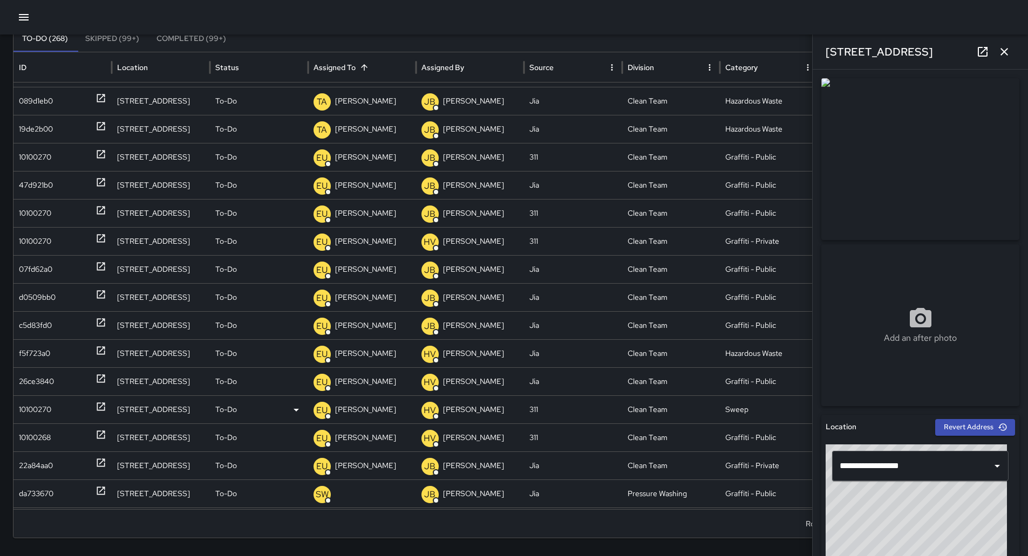
click at [65, 412] on div "10100270" at bounding box center [62, 410] width 87 height 28
click at [55, 437] on div "10100268" at bounding box center [62, 438] width 87 height 28
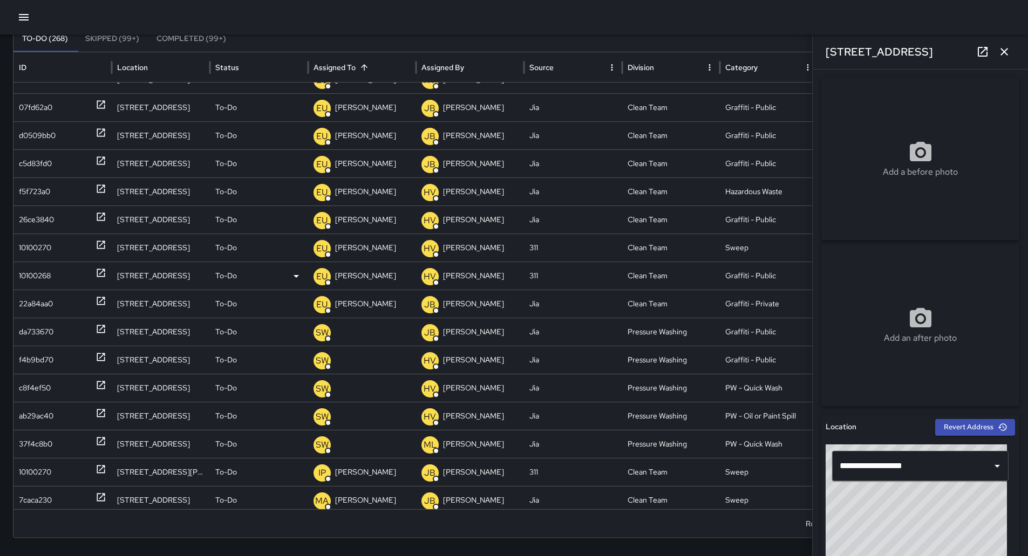
scroll to position [934, 0]
click at [53, 305] on div "22a84aa0" at bounding box center [36, 304] width 34 height 28
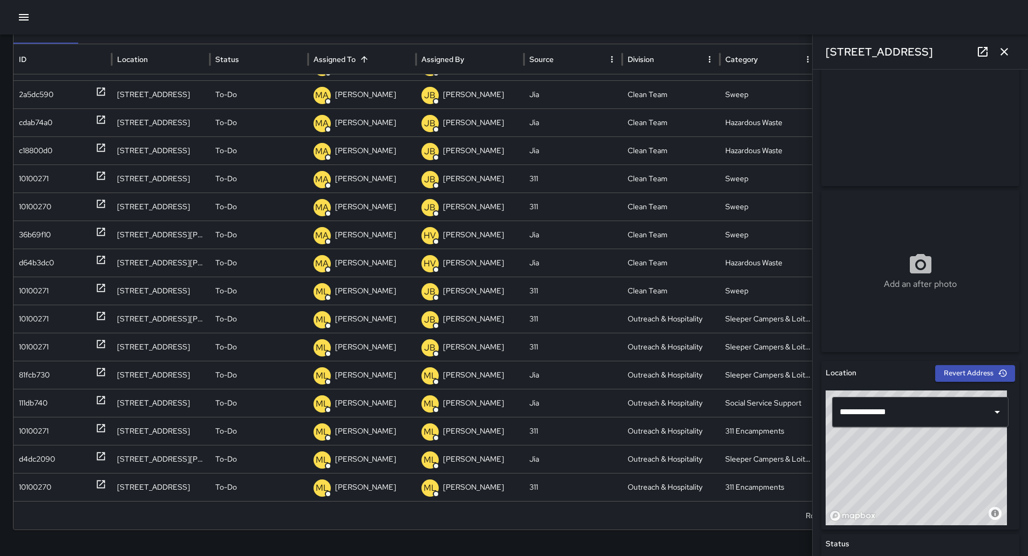
scroll to position [1291, 0]
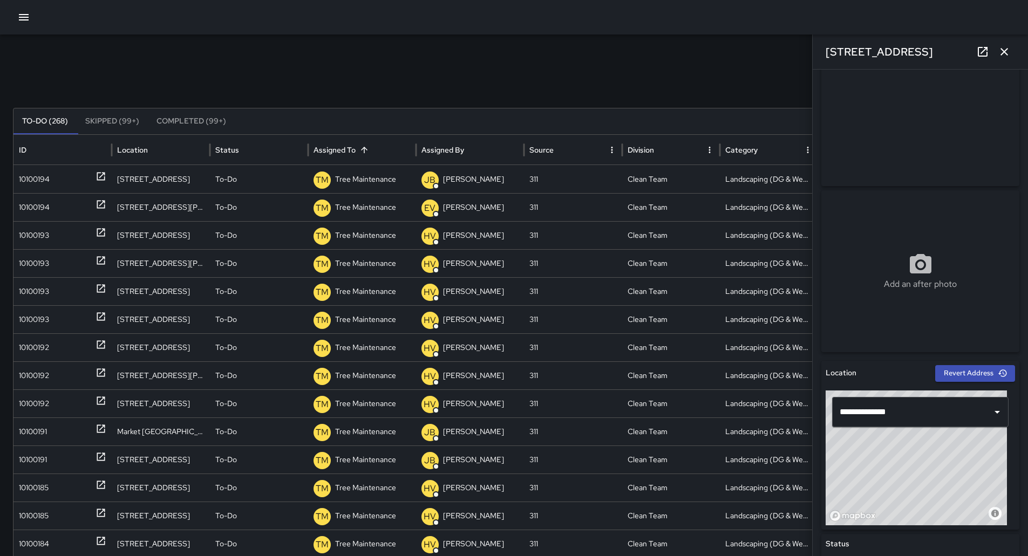
click at [13, 18] on div at bounding box center [514, 17] width 1028 height 35
click at [18, 18] on icon "button" at bounding box center [23, 17] width 13 height 13
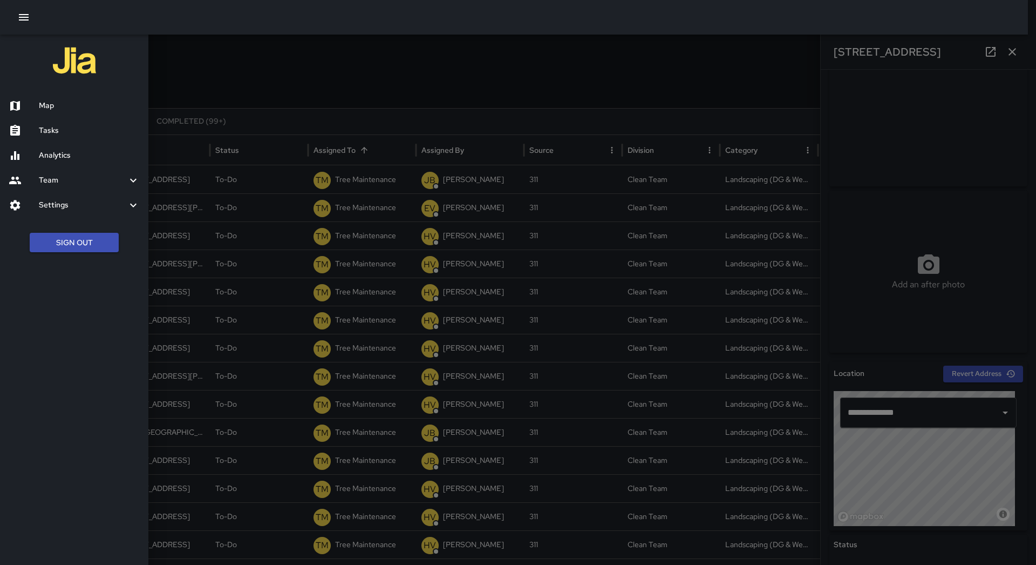
click at [98, 101] on h6 "Map" at bounding box center [89, 106] width 101 height 12
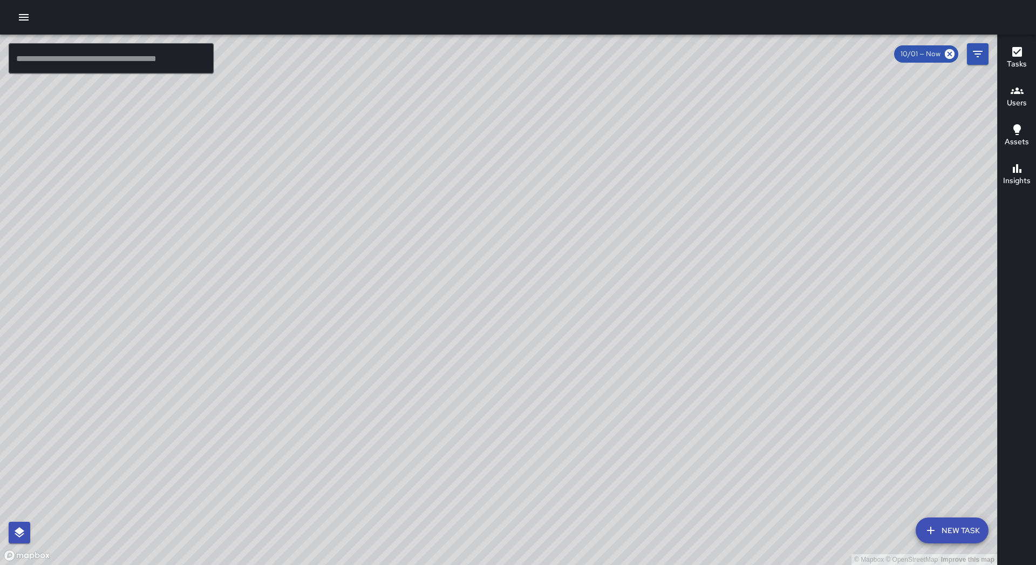
click at [1015, 100] on h6 "Users" at bounding box center [1017, 103] width 20 height 12
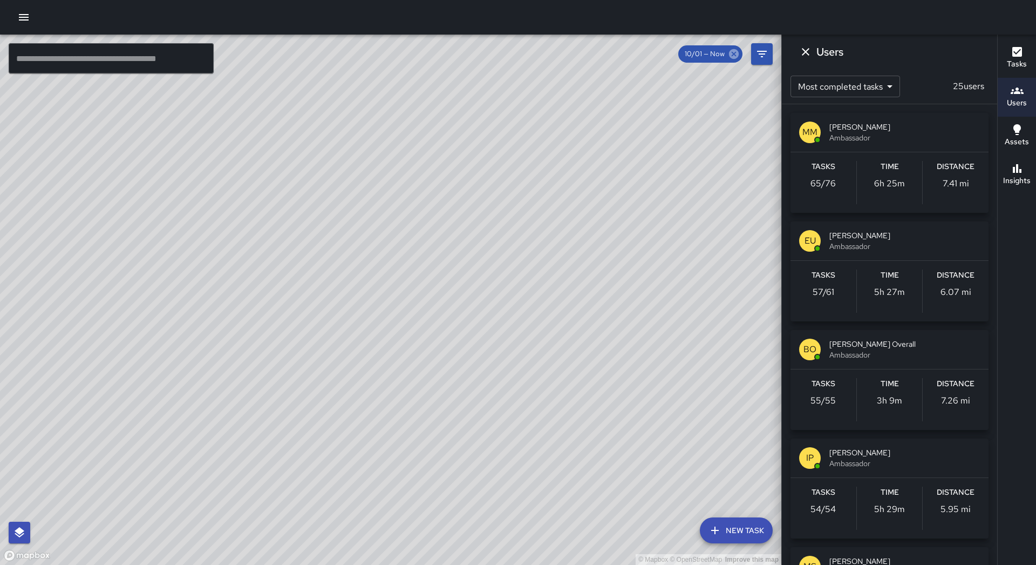
click at [733, 52] on icon at bounding box center [734, 54] width 12 height 12
click at [806, 51] on icon "Dismiss" at bounding box center [805, 51] width 13 height 13
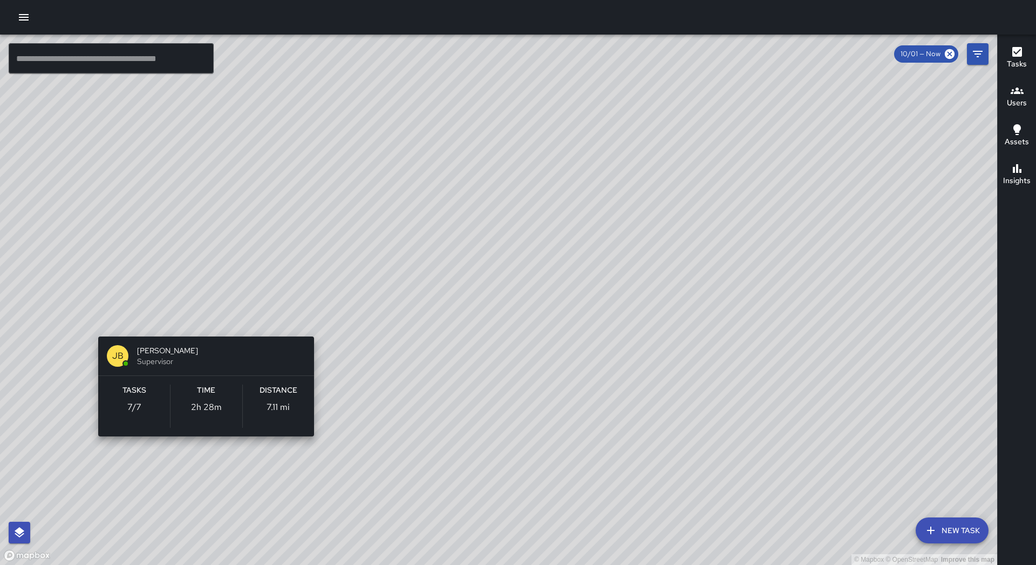
click at [94, 321] on div "© Mapbox © OpenStreetMap Improve this map [PERSON_NAME] Supervisor Tasks 7 / 7 …" at bounding box center [498, 300] width 997 height 530
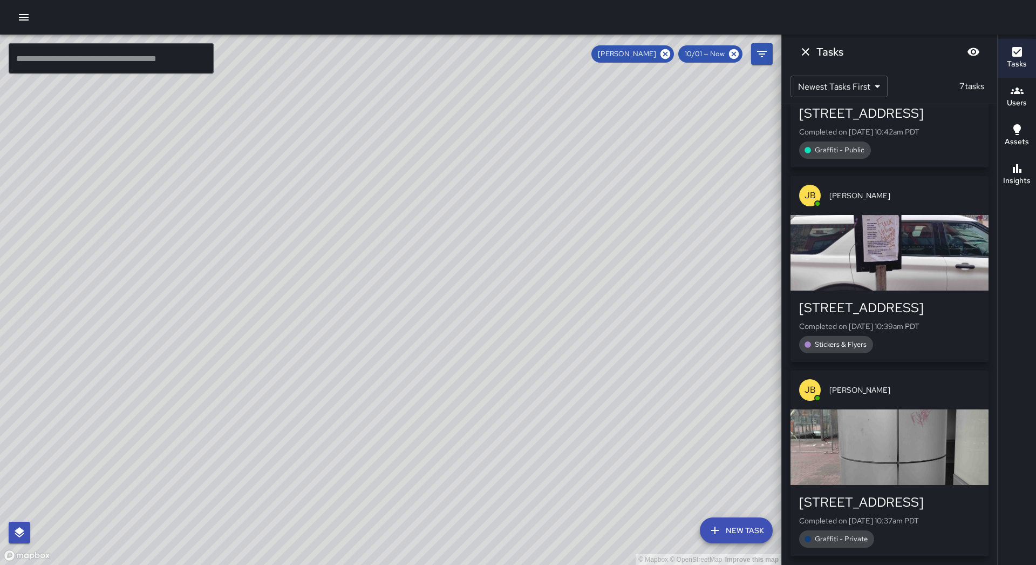
click at [903, 257] on div "button" at bounding box center [890, 253] width 198 height 76
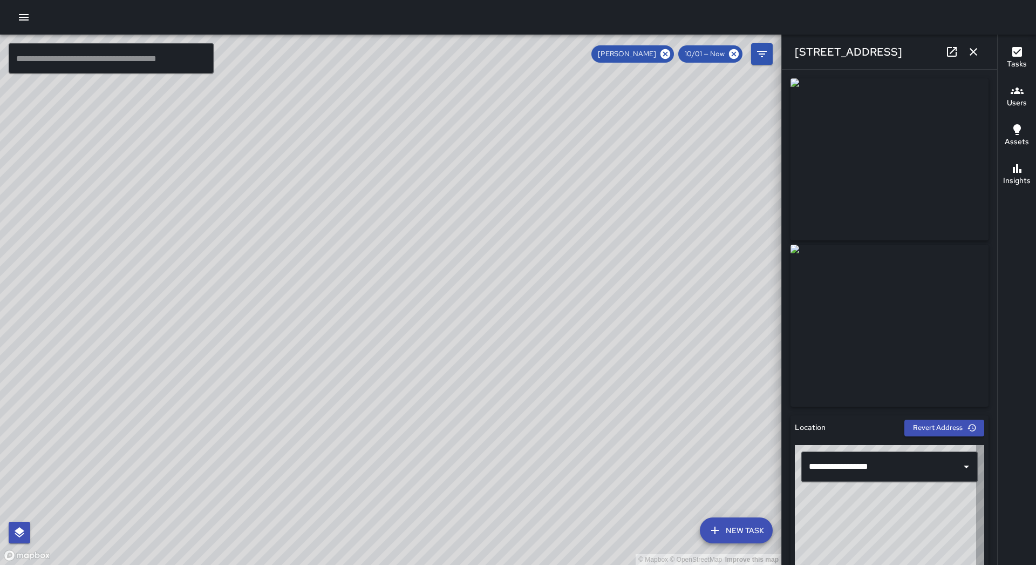
type input "**********"
click at [971, 52] on icon "button" at bounding box center [973, 51] width 13 height 13
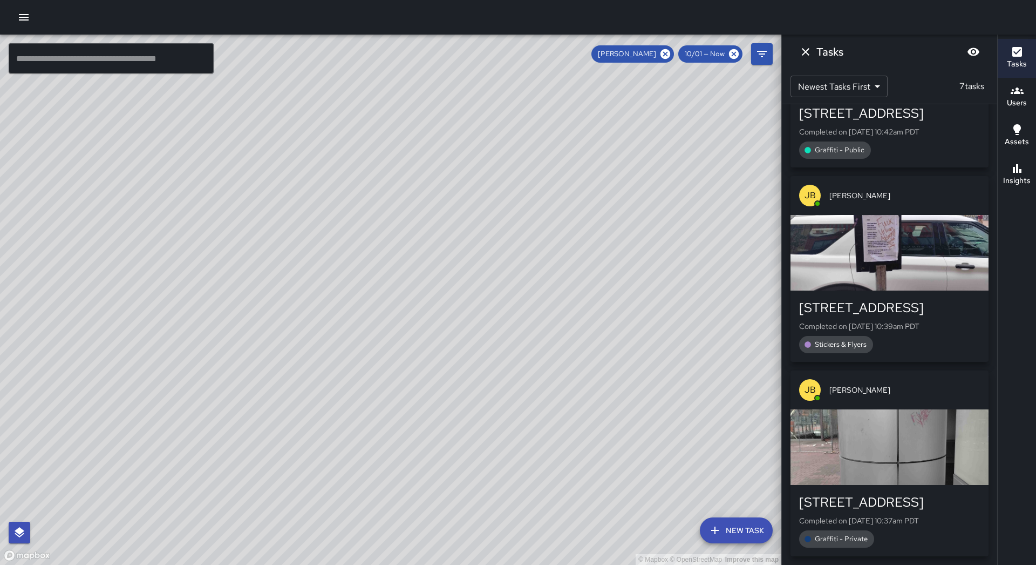
click at [902, 460] on div "button" at bounding box center [890, 447] width 198 height 76
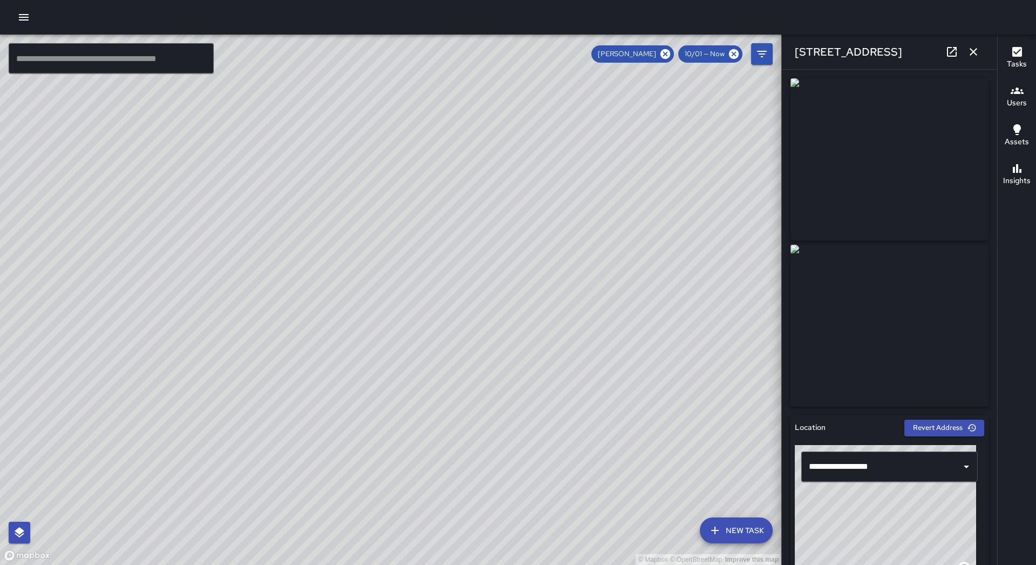
click at [975, 58] on icon "button" at bounding box center [973, 51] width 13 height 13
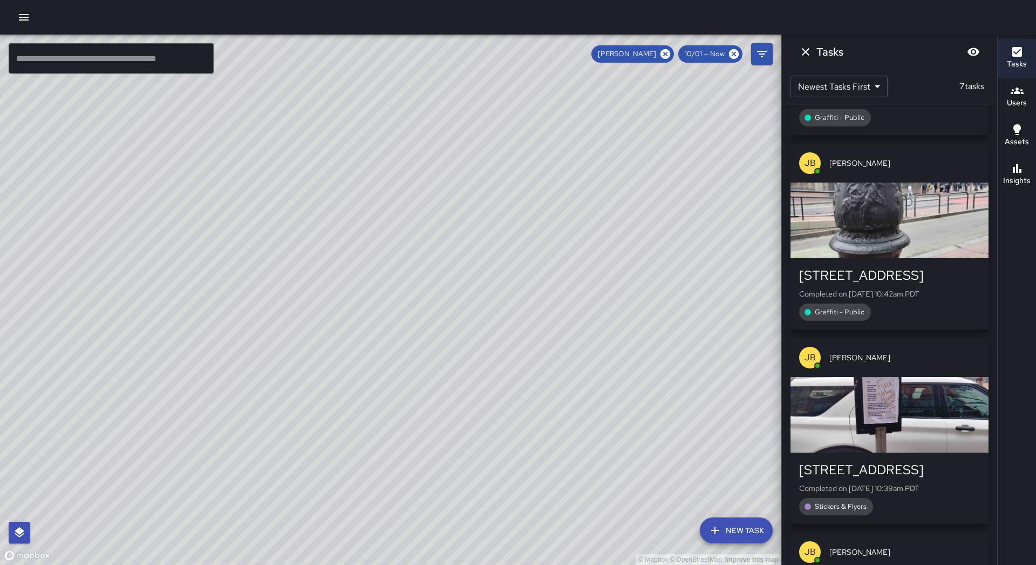
click at [899, 250] on div "button" at bounding box center [890, 220] width 198 height 76
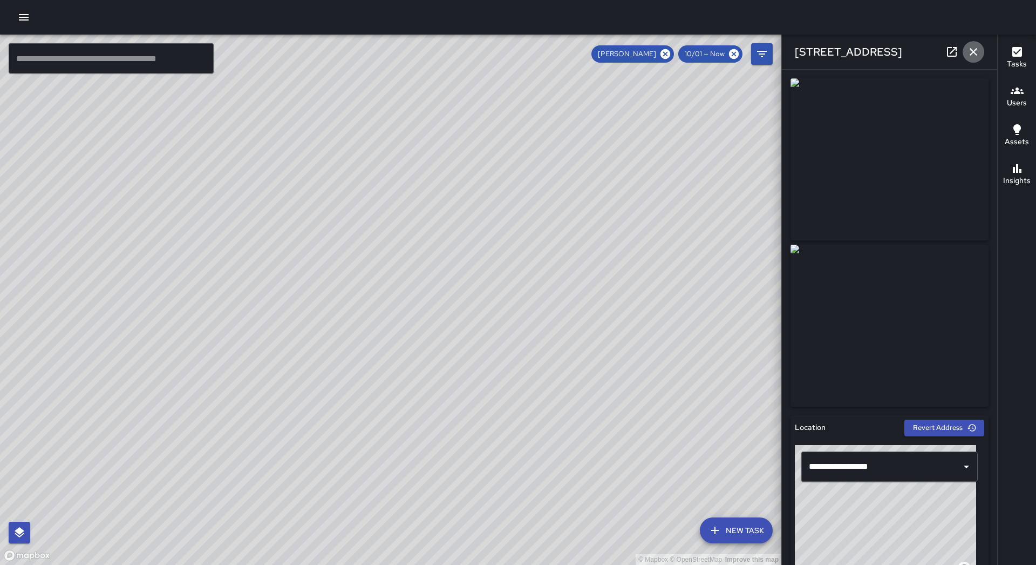
click at [972, 56] on icon "button" at bounding box center [973, 51] width 13 height 13
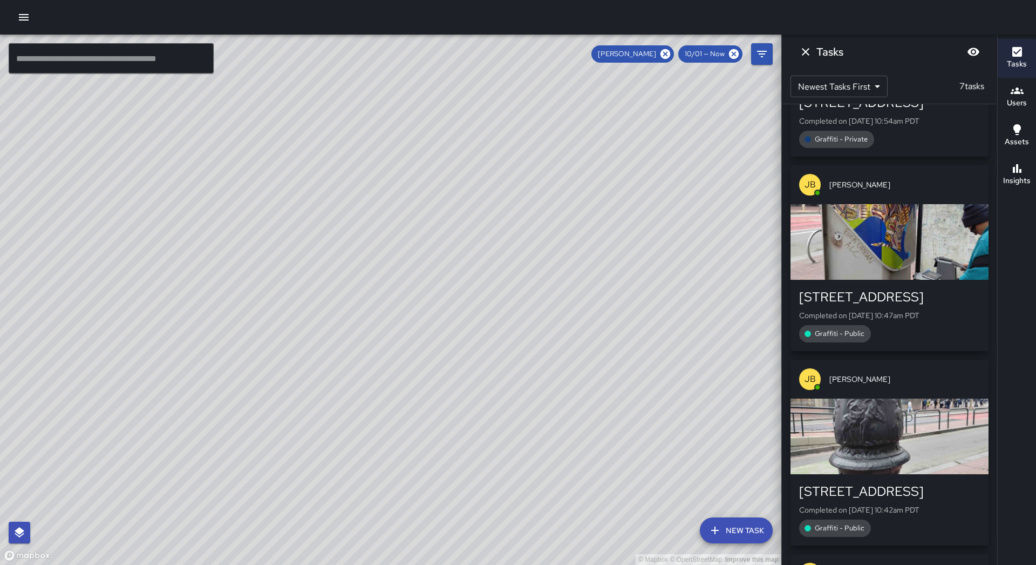
click at [926, 208] on div "button" at bounding box center [890, 242] width 198 height 76
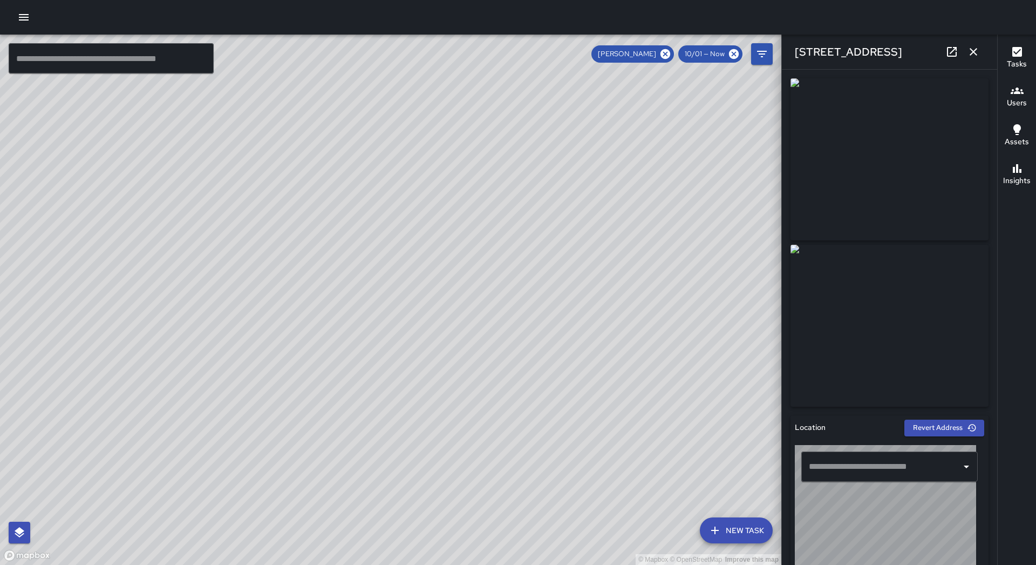
type input "**********"
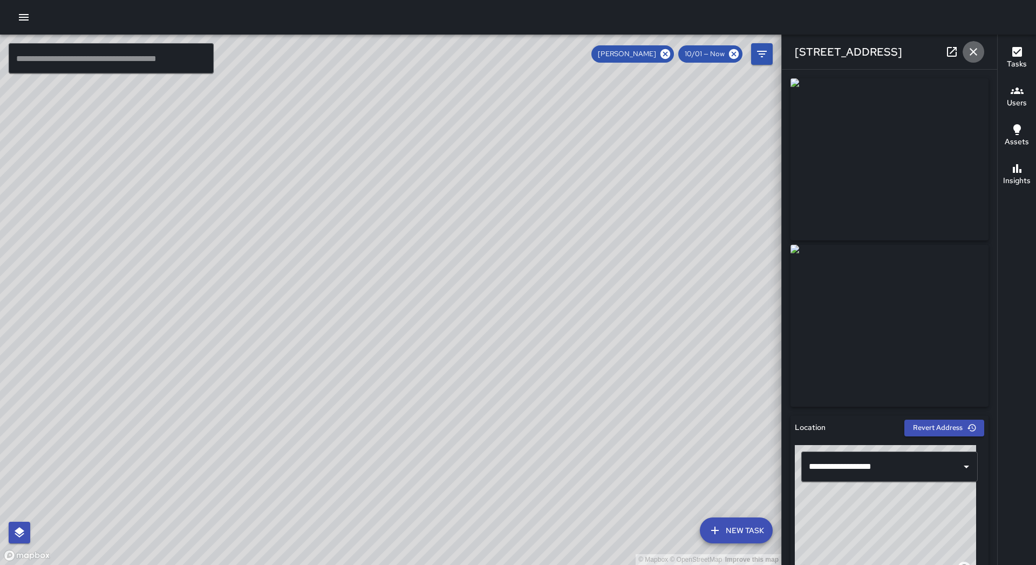
click at [974, 55] on icon "button" at bounding box center [973, 51] width 13 height 13
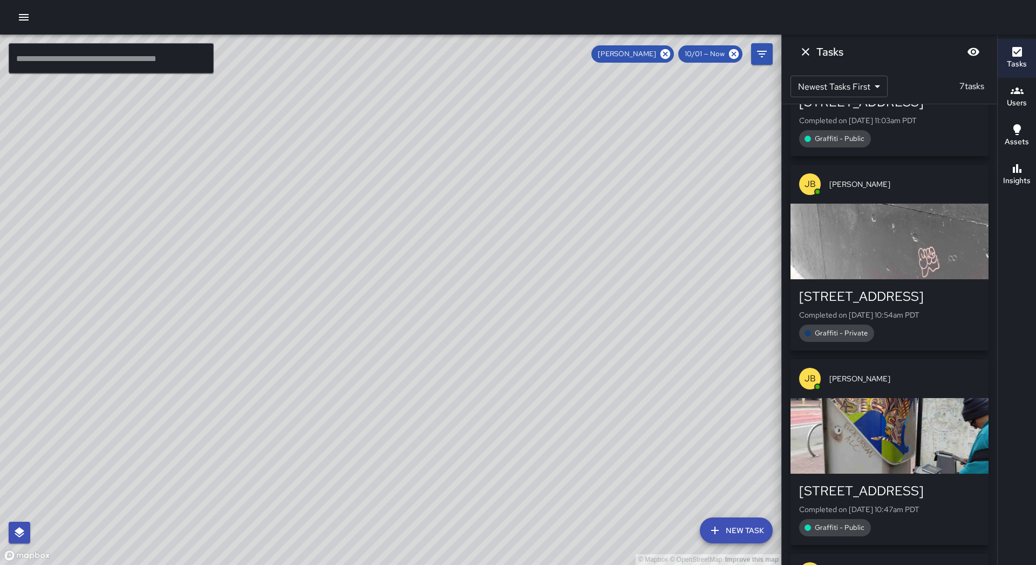
scroll to position [315, 0]
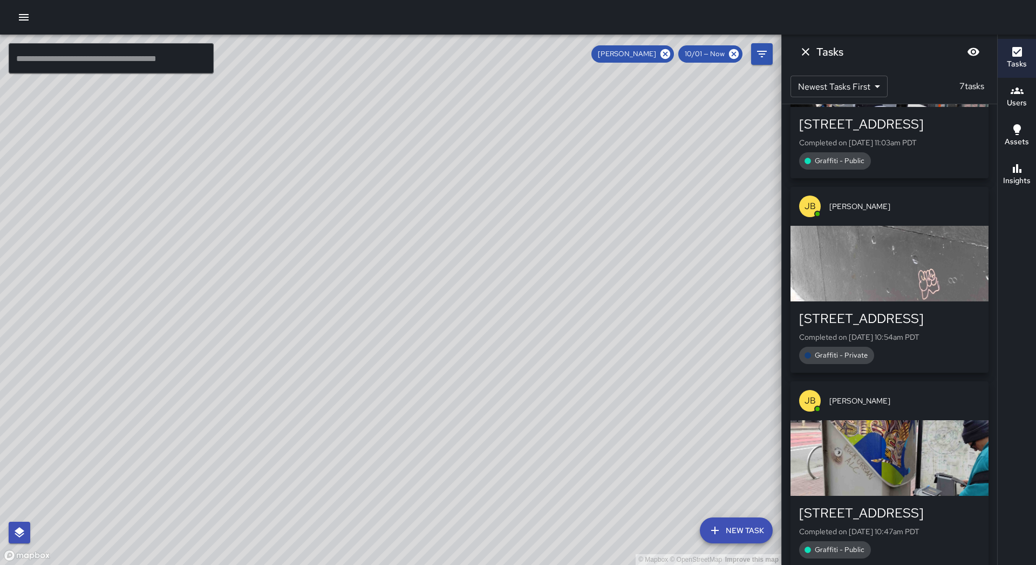
click at [907, 233] on div "button" at bounding box center [890, 264] width 198 height 76
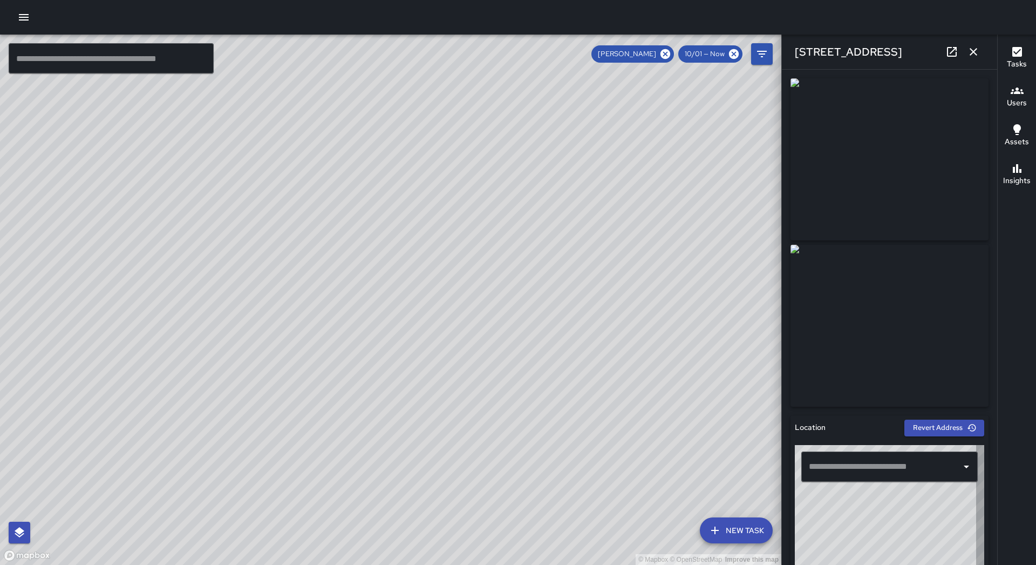
type input "**********"
click at [973, 52] on icon "button" at bounding box center [974, 52] width 8 height 8
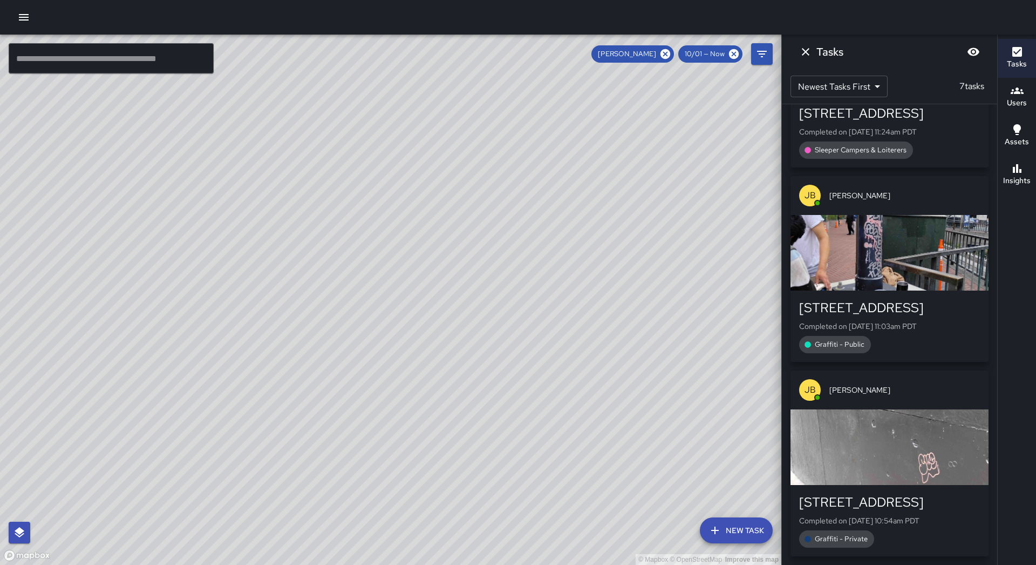
scroll to position [99, 0]
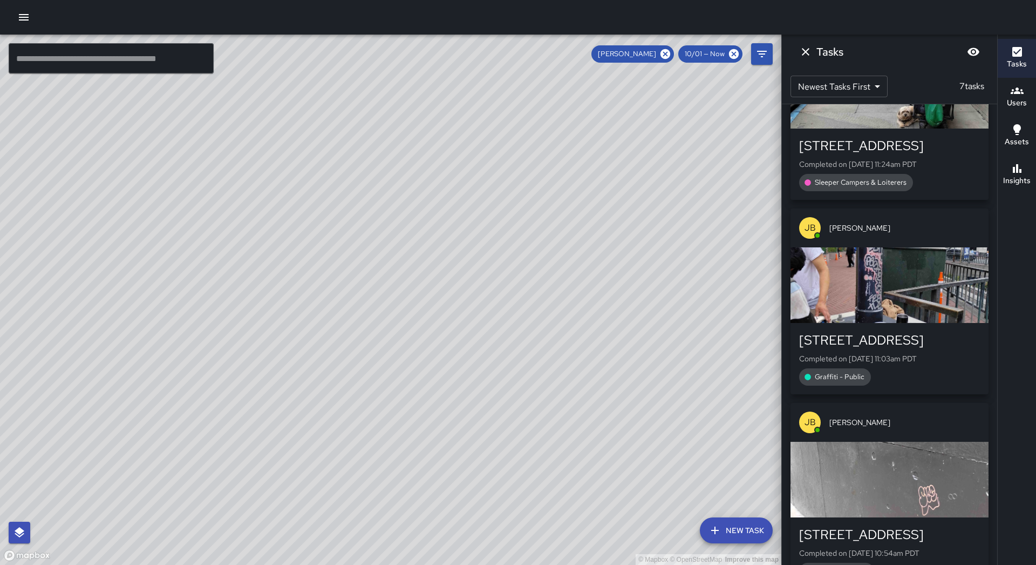
click at [900, 288] on div "button" at bounding box center [890, 285] width 198 height 76
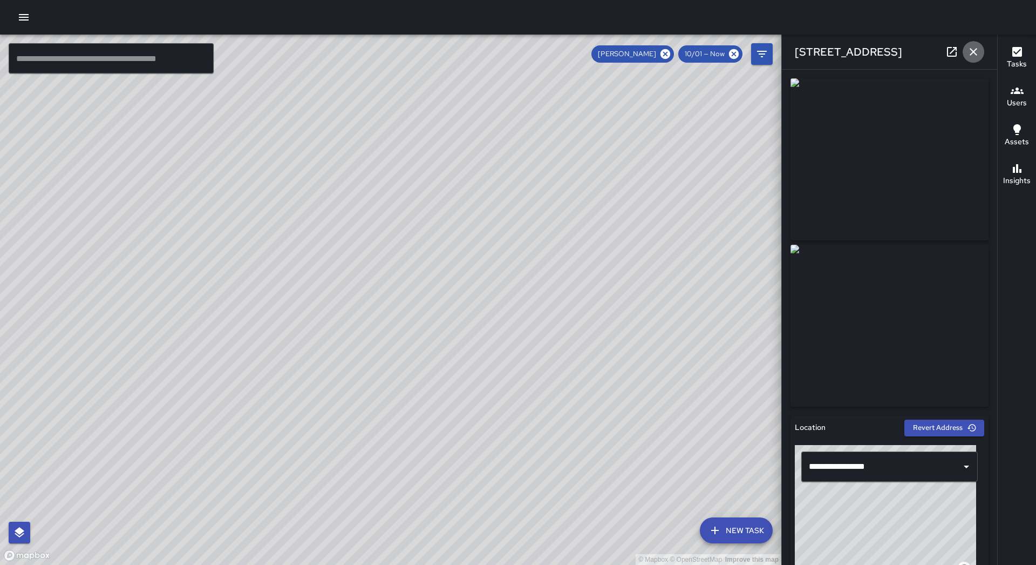
click at [975, 53] on icon "button" at bounding box center [974, 52] width 8 height 8
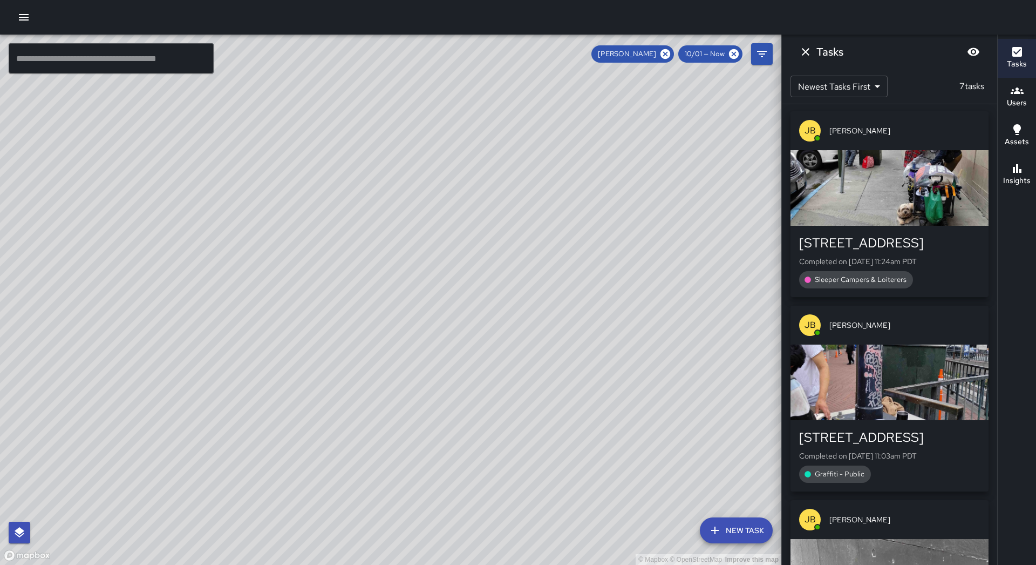
scroll to position [0, 0]
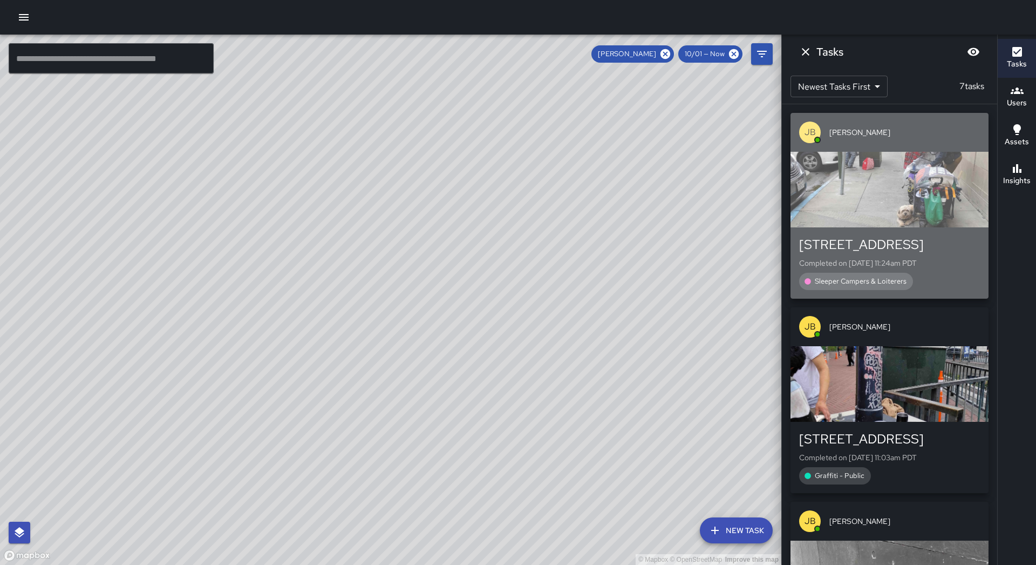
click at [919, 219] on div "button" at bounding box center [890, 190] width 198 height 76
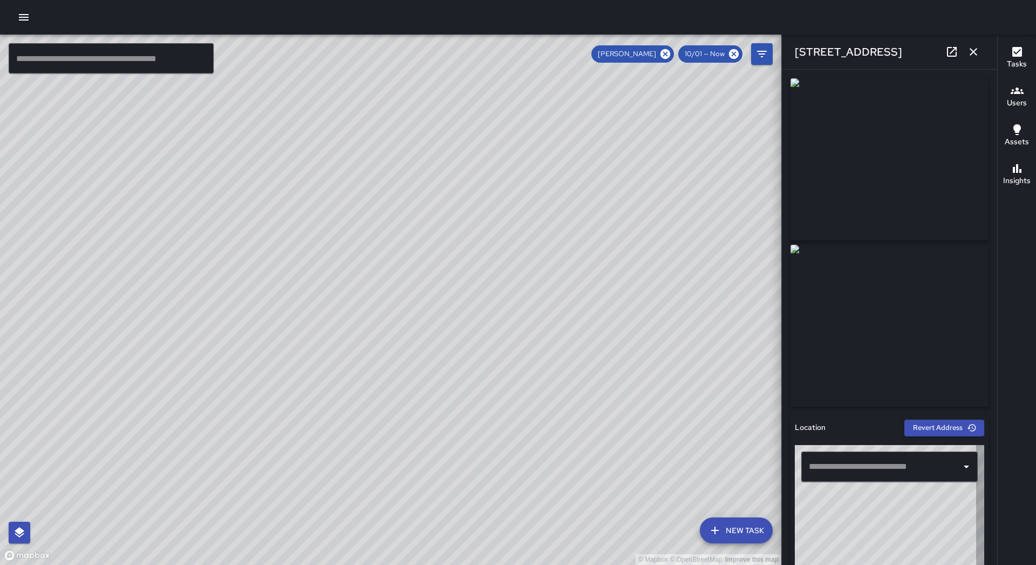
type input "**********"
click at [975, 53] on icon "button" at bounding box center [974, 52] width 8 height 8
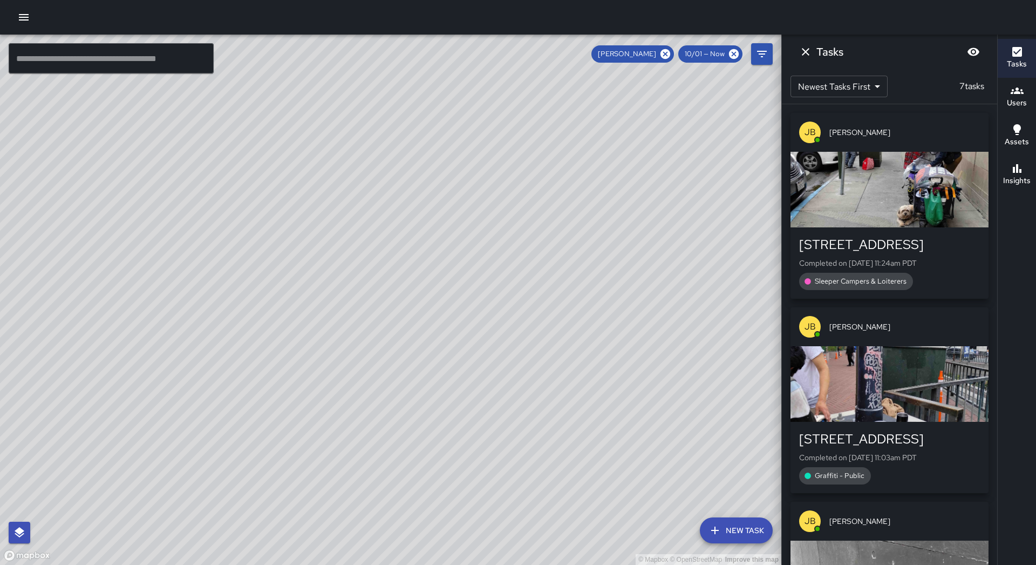
click at [809, 45] on icon "Dismiss" at bounding box center [805, 51] width 13 height 13
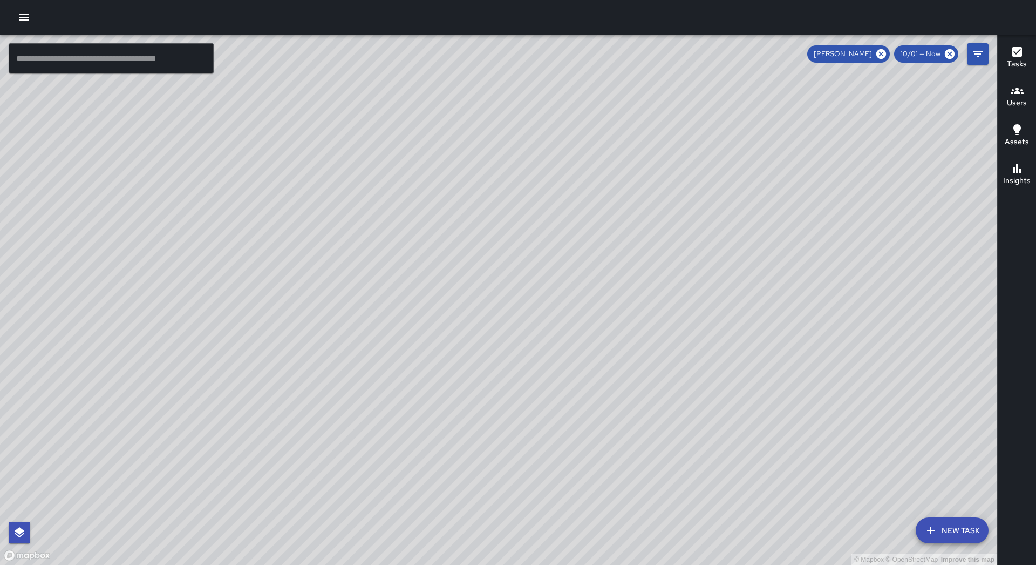
drag, startPoint x: 886, startPoint y: 53, endPoint x: 868, endPoint y: 88, distance: 39.1
click at [886, 53] on icon at bounding box center [881, 54] width 10 height 10
drag, startPoint x: 669, startPoint y: 437, endPoint x: 696, endPoint y: 174, distance: 264.7
click at [699, 173] on div "© Mapbox © OpenStreetMap Improve this map" at bounding box center [498, 300] width 997 height 530
drag, startPoint x: 569, startPoint y: 401, endPoint x: 601, endPoint y: 405, distance: 32.1
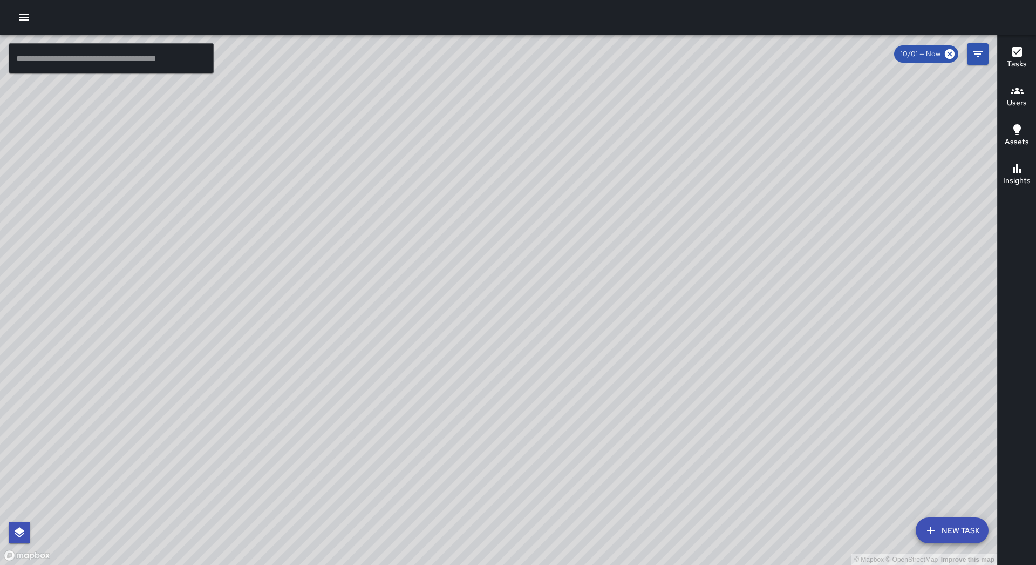
click at [577, 382] on div "© Mapbox © OpenStreetMap Improve this map" at bounding box center [498, 300] width 997 height 530
click at [22, 16] on icon "button" at bounding box center [23, 17] width 13 height 13
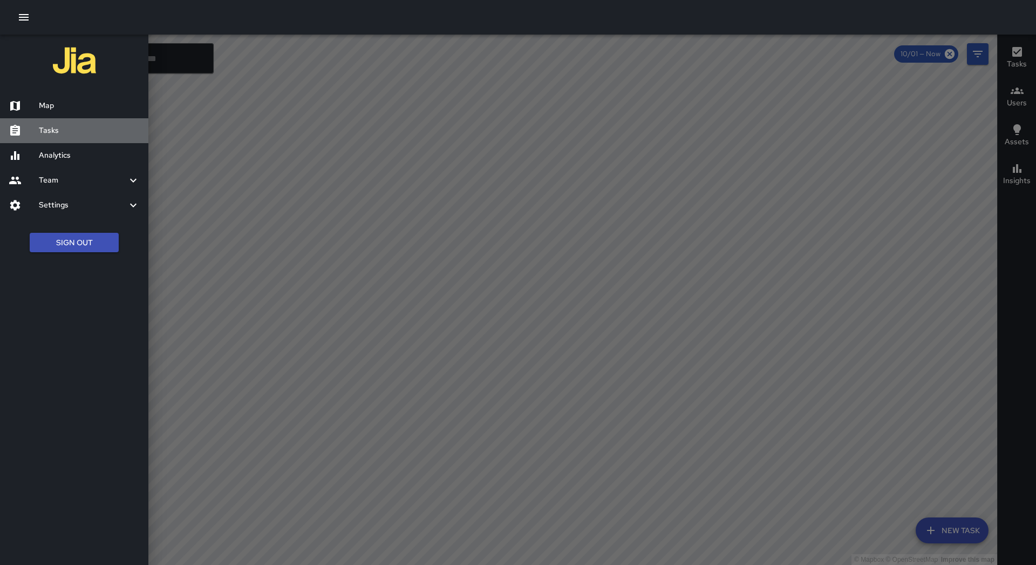
click at [71, 135] on h6 "Tasks" at bounding box center [89, 131] width 101 height 12
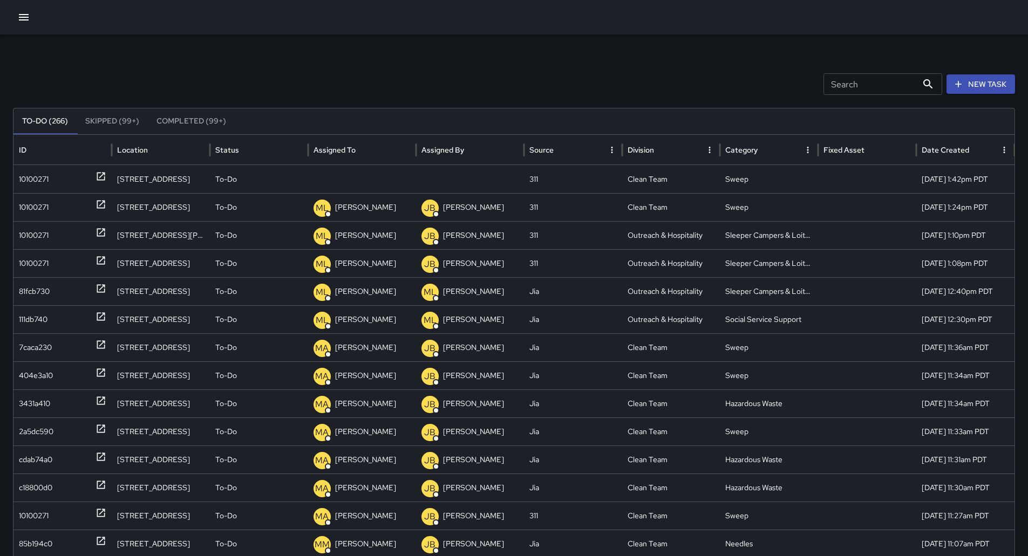
click at [368, 148] on icon "Sort" at bounding box center [364, 150] width 10 height 10
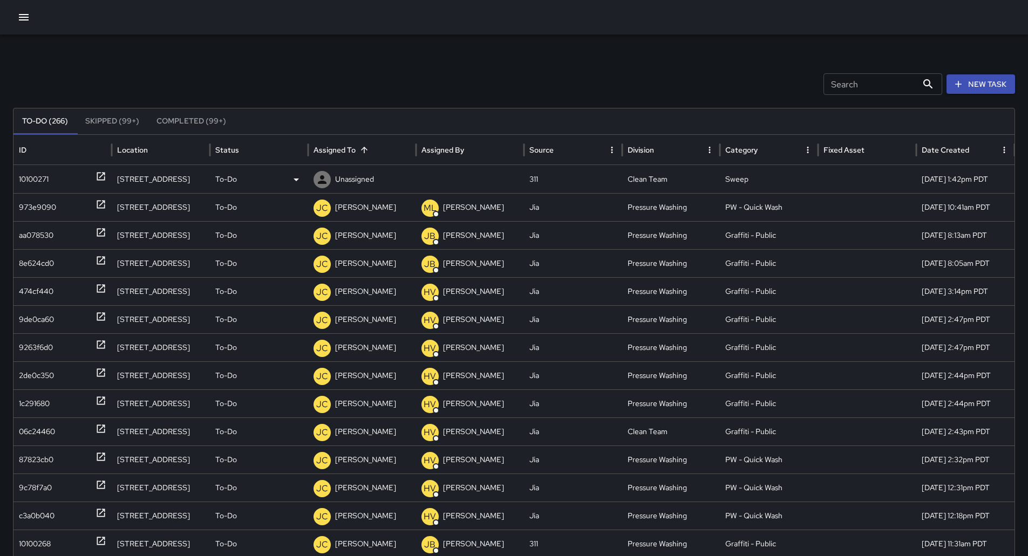
click at [59, 176] on div "10100271" at bounding box center [62, 180] width 87 height 28
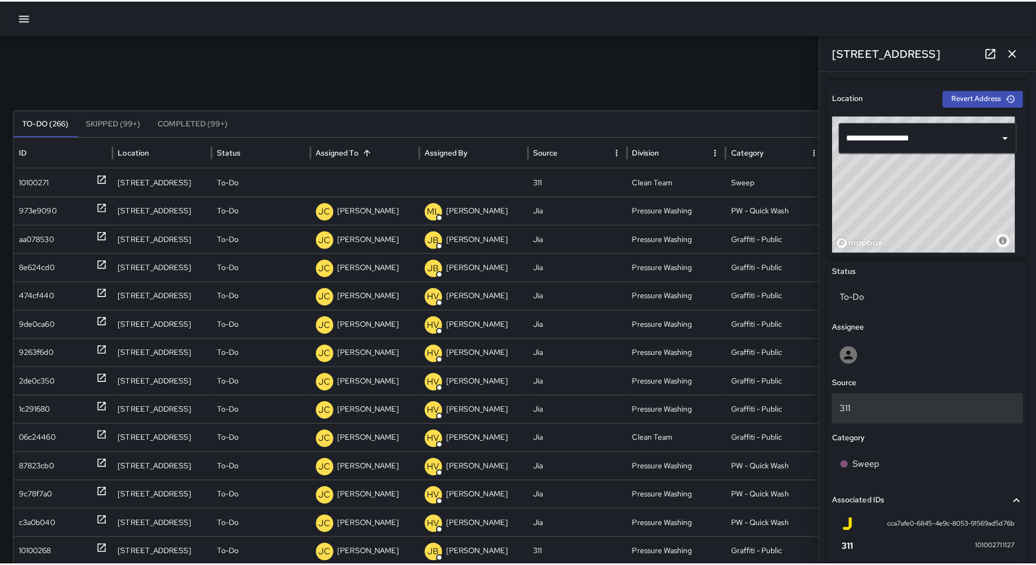
scroll to position [479, 0]
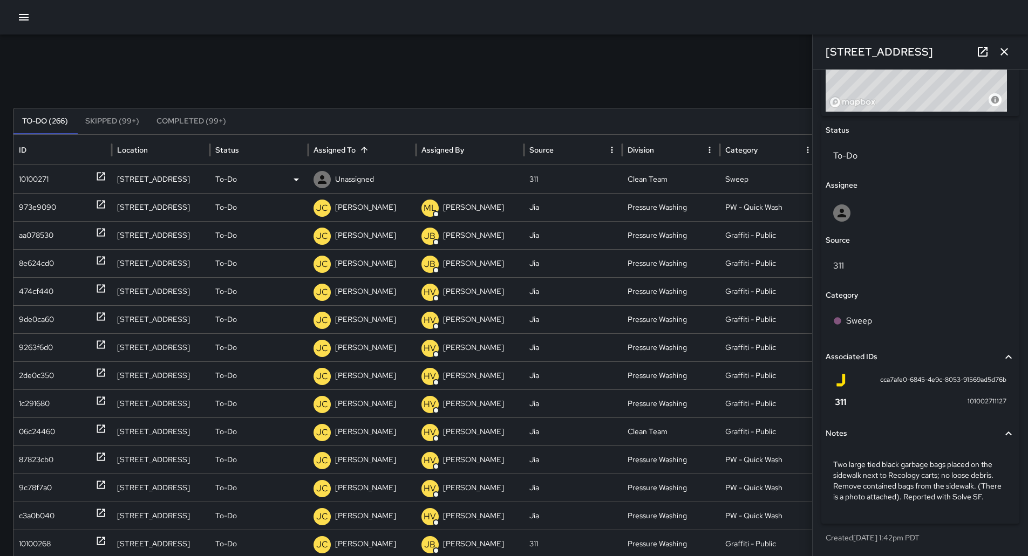
click at [277, 179] on div "To-Do" at bounding box center [258, 180] width 87 height 28
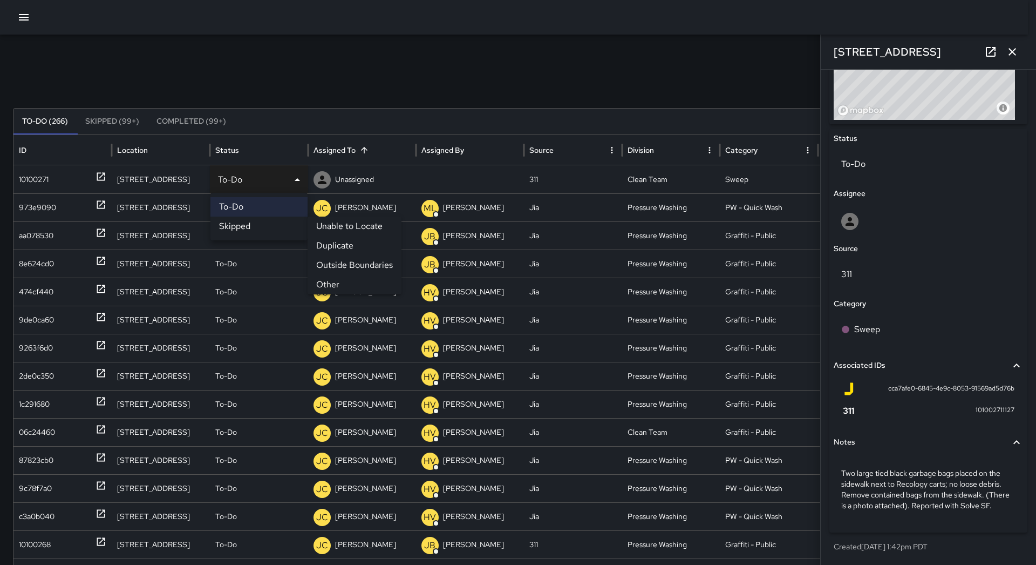
click at [257, 229] on li "Skipped" at bounding box center [258, 225] width 97 height 19
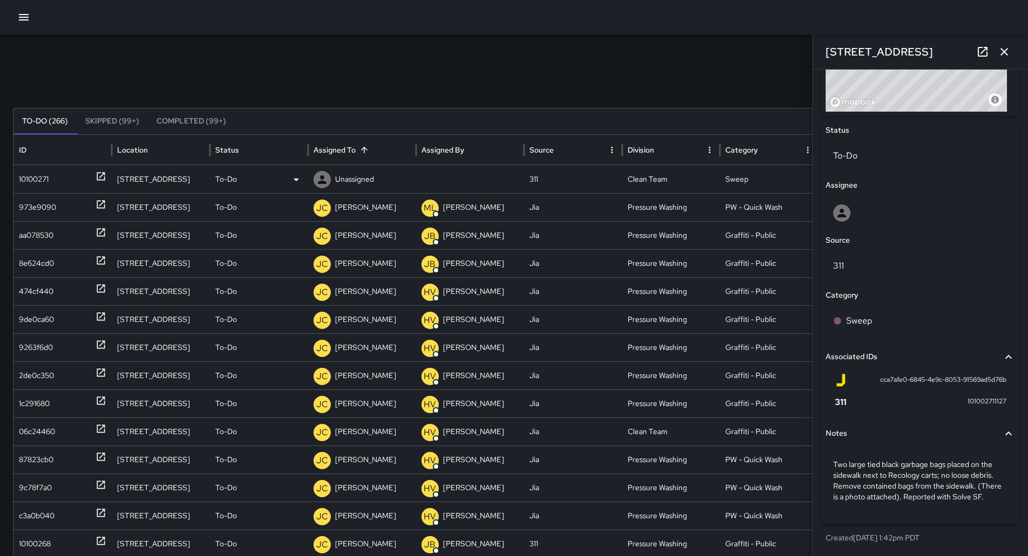
click at [276, 175] on div "To-Do" at bounding box center [258, 180] width 87 height 28
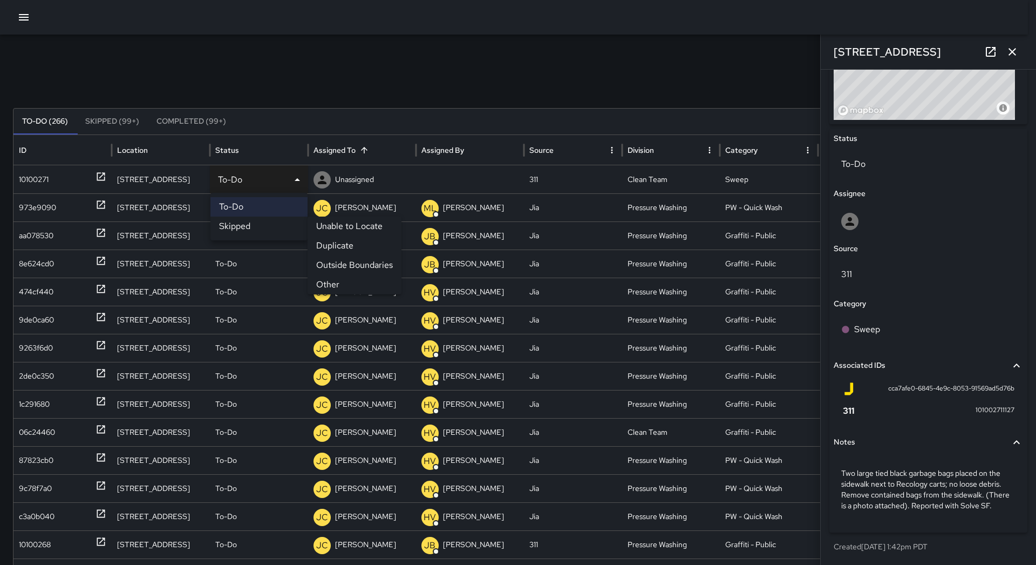
click at [351, 282] on li "Other" at bounding box center [355, 284] width 94 height 19
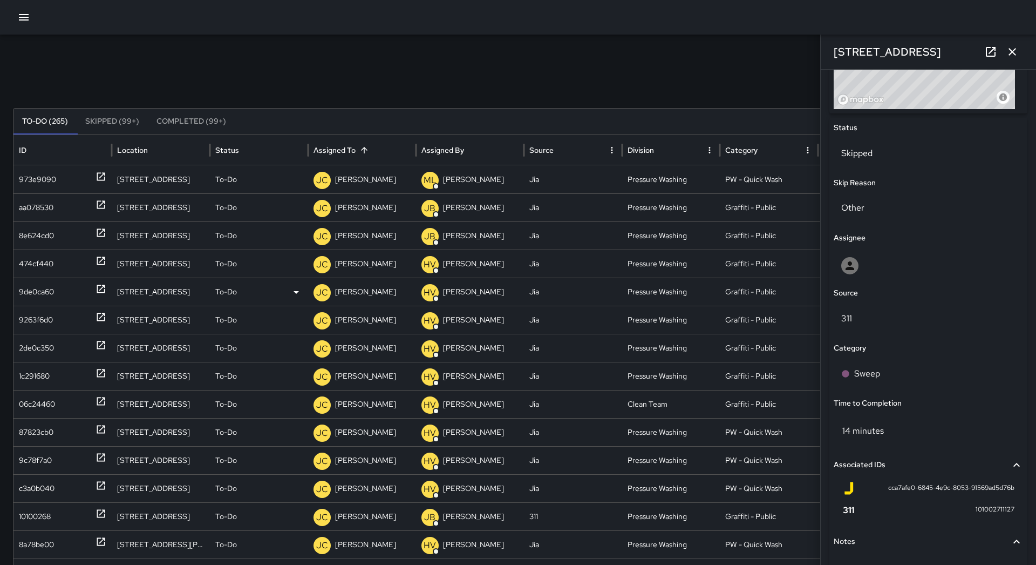
scroll to position [479, 0]
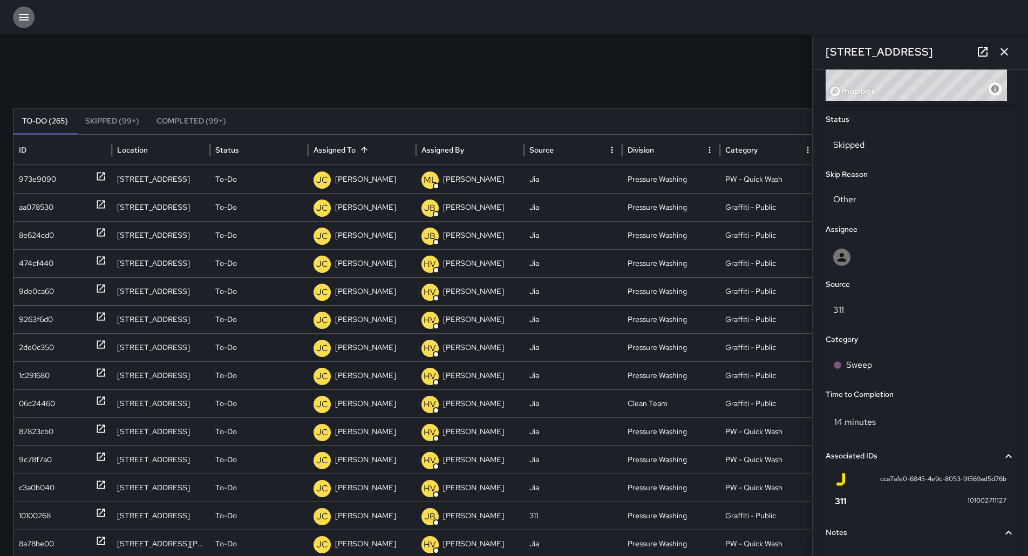
click at [27, 21] on icon "button" at bounding box center [23, 17] width 13 height 13
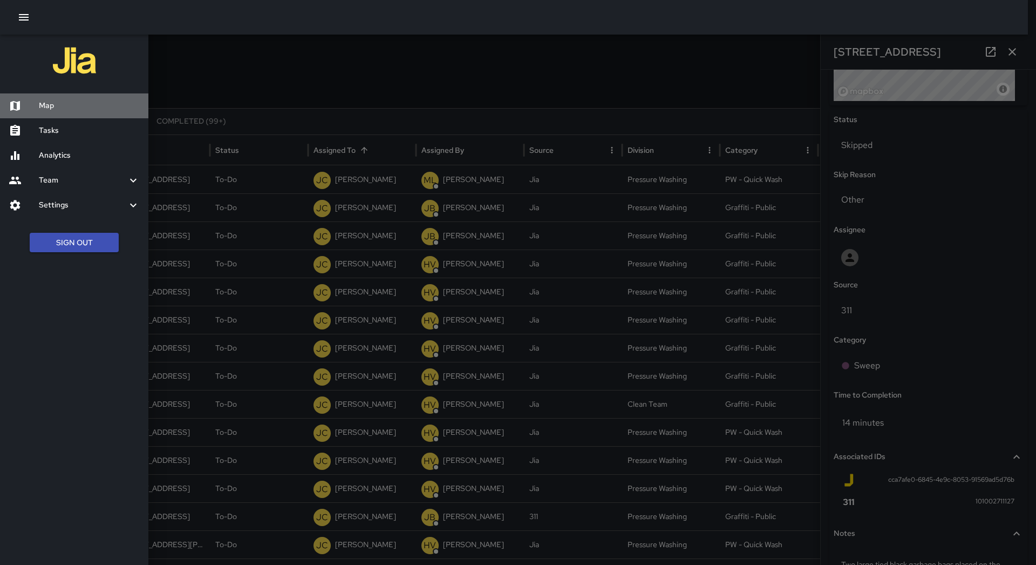
click at [70, 106] on h6 "Map" at bounding box center [89, 106] width 101 height 12
